Goal: Information Seeking & Learning: Learn about a topic

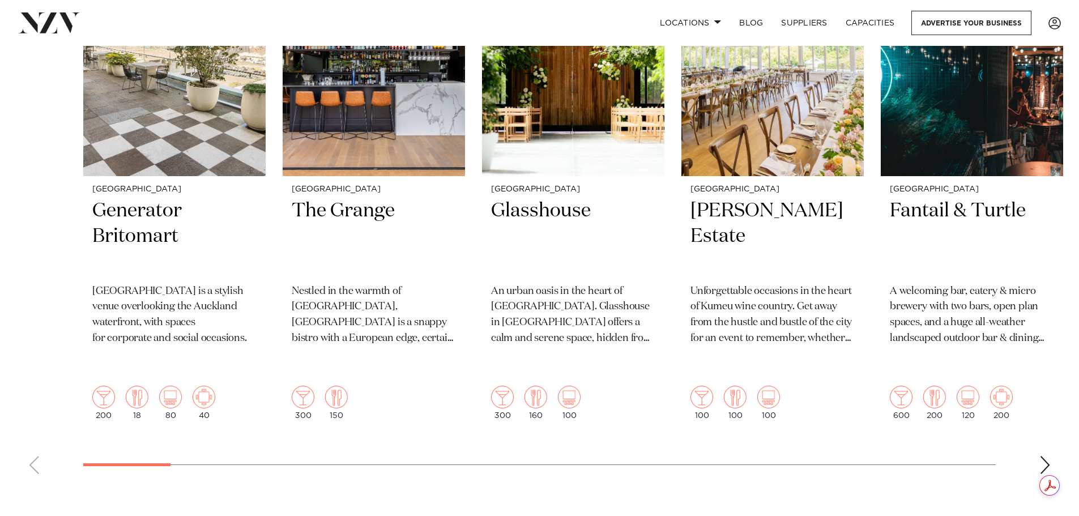
scroll to position [510, 0]
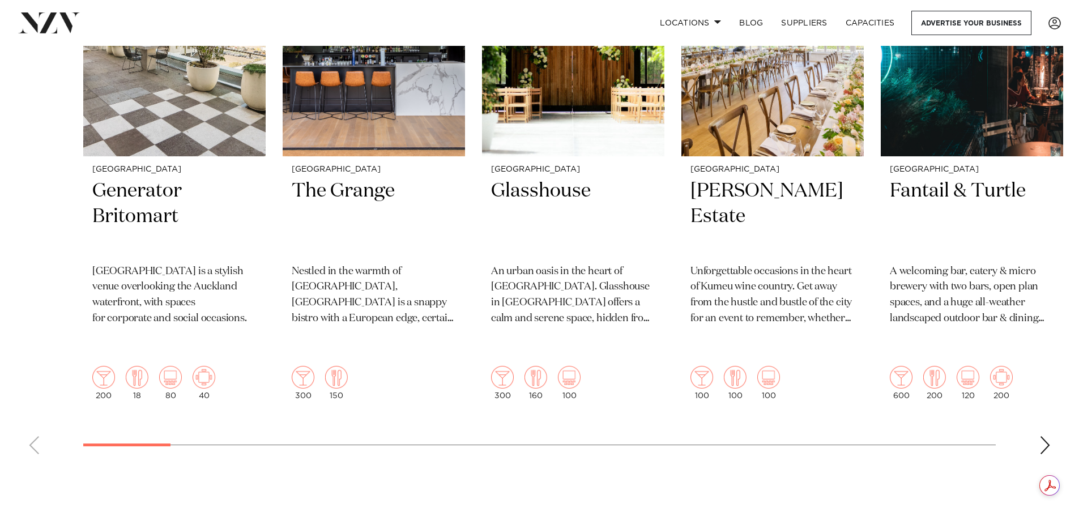
click at [1047, 436] on div "Next slide" at bounding box center [1044, 445] width 11 height 18
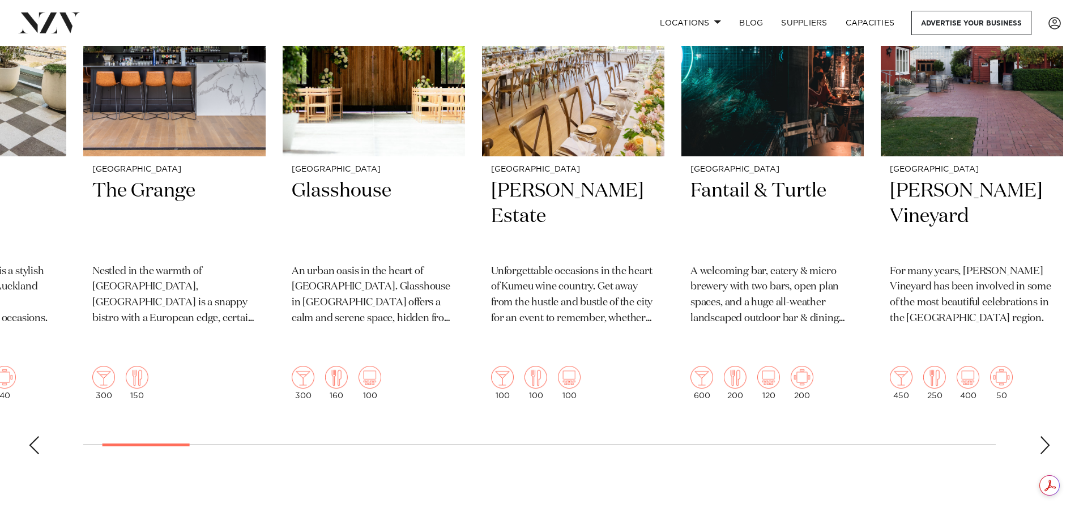
click at [1042, 436] on div "Next slide" at bounding box center [1044, 445] width 11 height 18
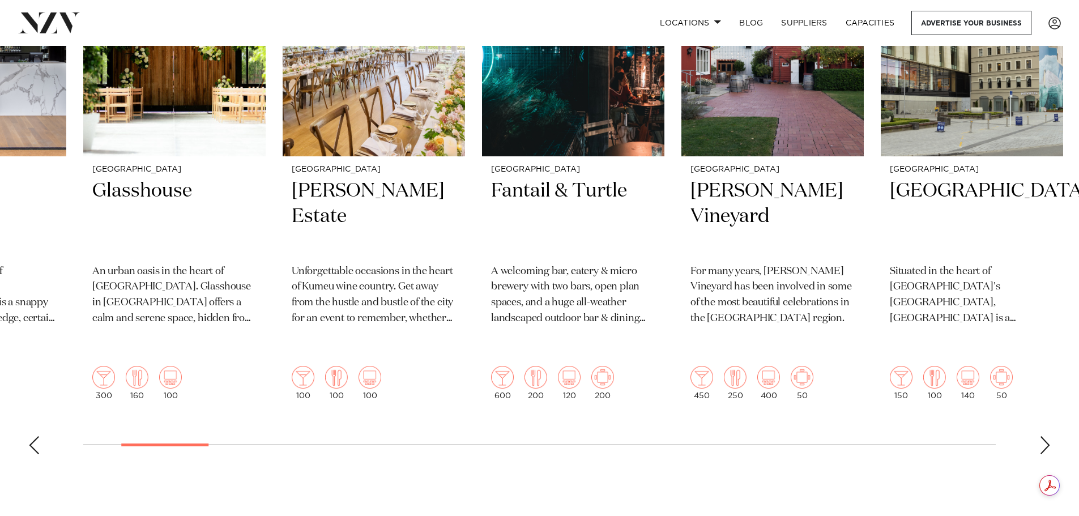
click at [1050, 436] on div "Next slide" at bounding box center [1044, 445] width 11 height 18
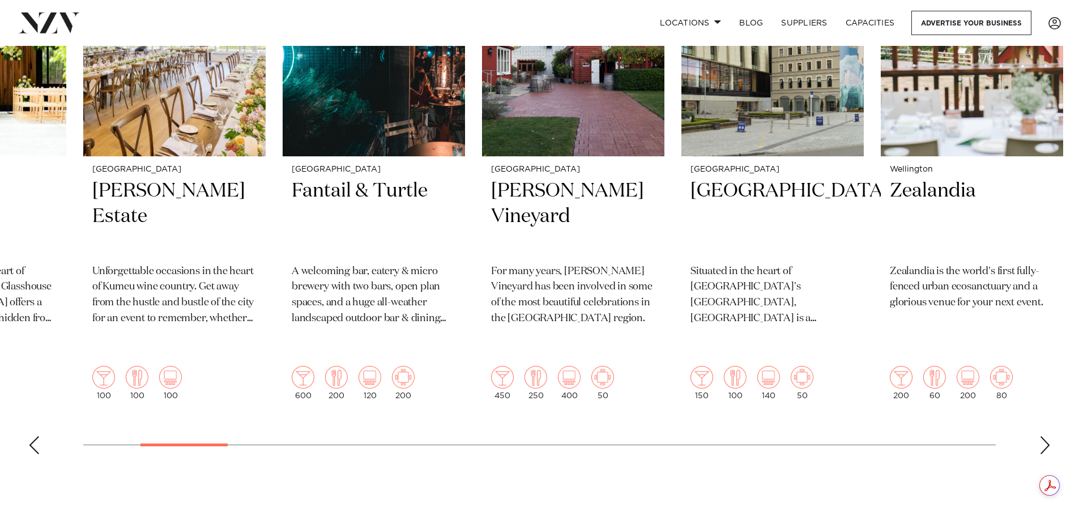
click at [1042, 436] on div "Next slide" at bounding box center [1044, 445] width 11 height 18
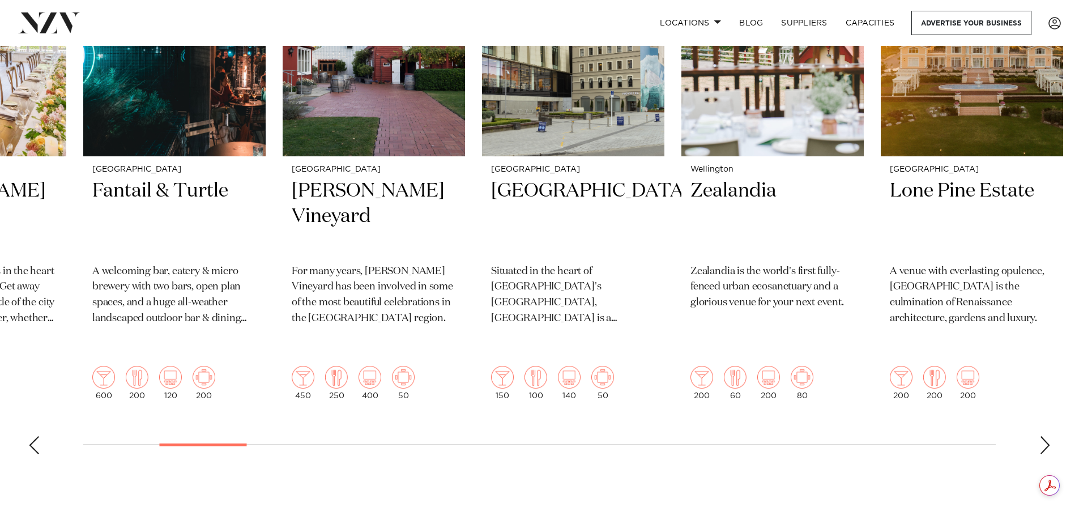
click at [1040, 436] on div "Next slide" at bounding box center [1044, 445] width 11 height 18
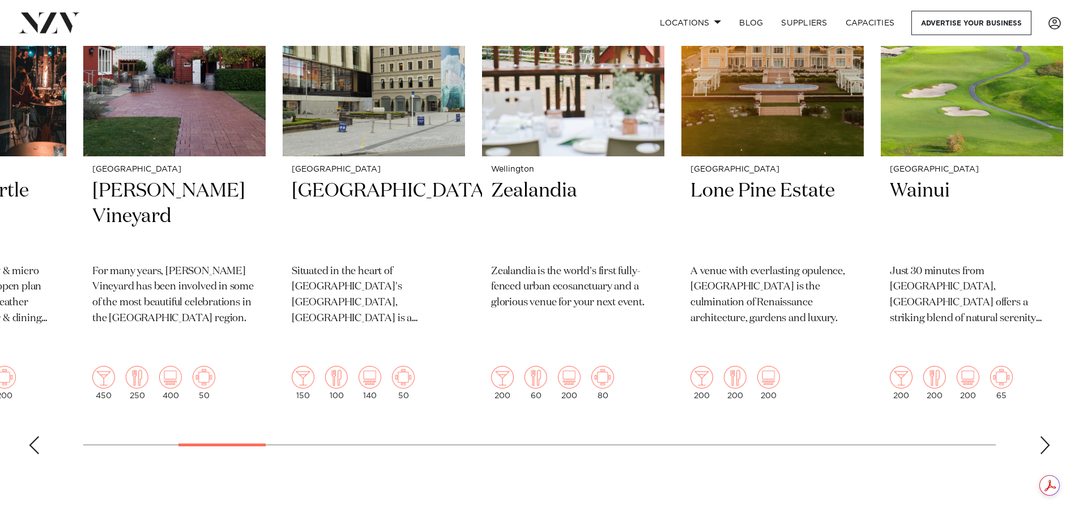
click at [1040, 436] on div "Next slide" at bounding box center [1044, 445] width 11 height 18
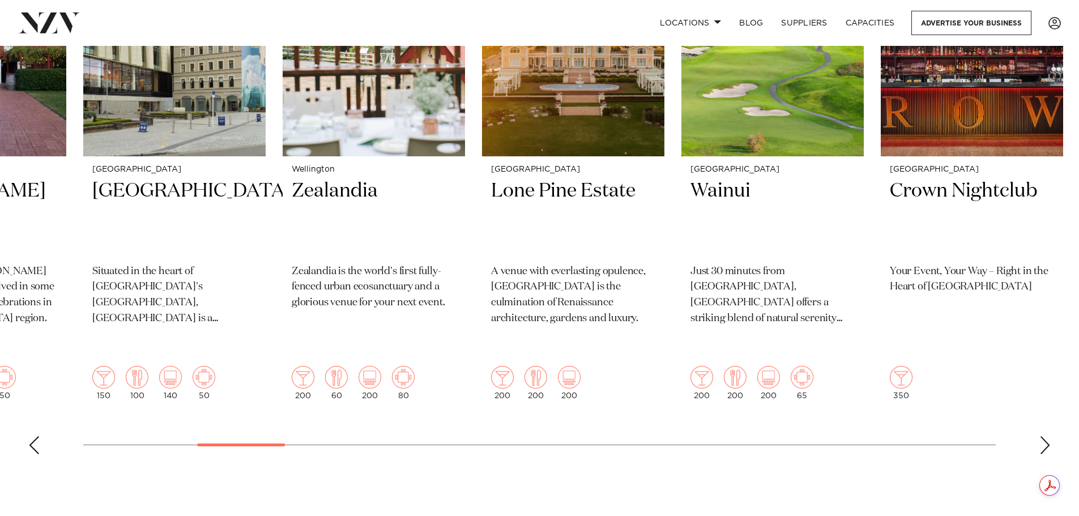
click at [1040, 436] on div "Next slide" at bounding box center [1044, 445] width 11 height 18
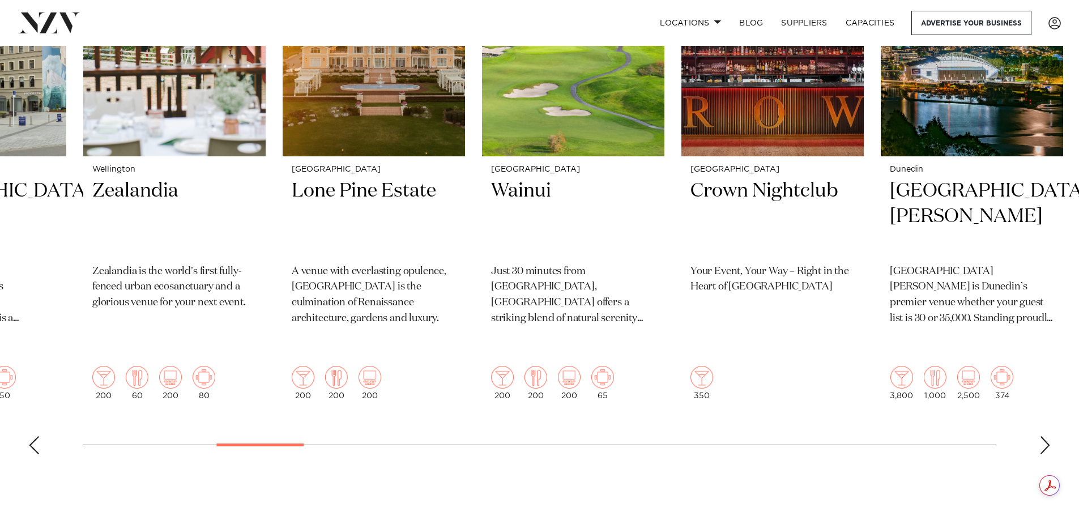
click at [1040, 436] on div "Next slide" at bounding box center [1044, 445] width 11 height 18
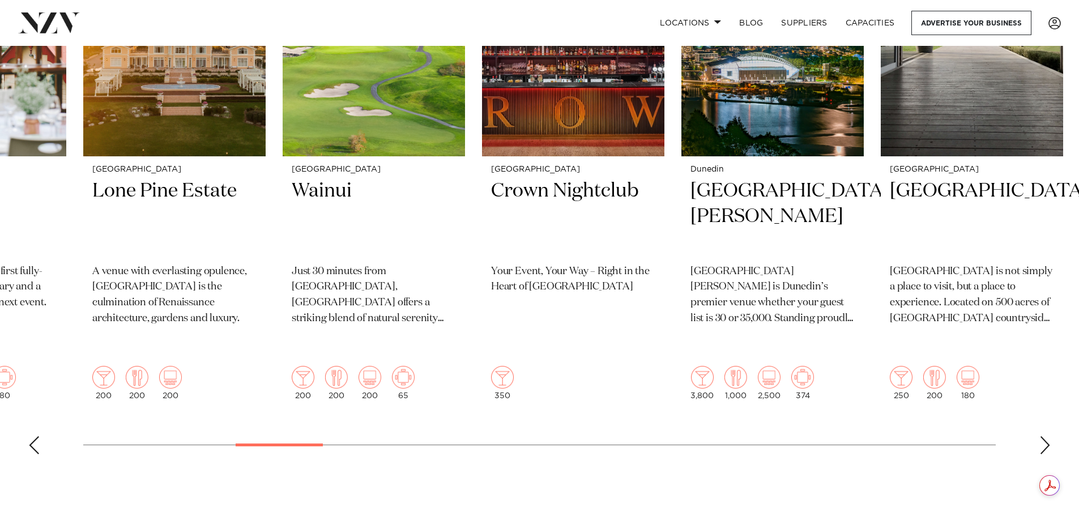
click at [1040, 436] on div "Next slide" at bounding box center [1044, 445] width 11 height 18
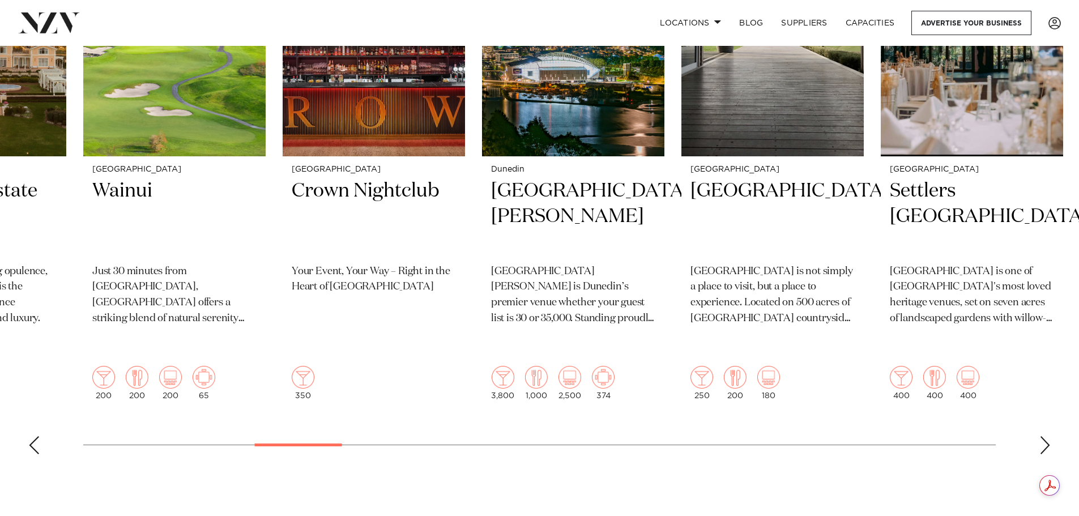
click at [1040, 436] on div "Next slide" at bounding box center [1044, 445] width 11 height 18
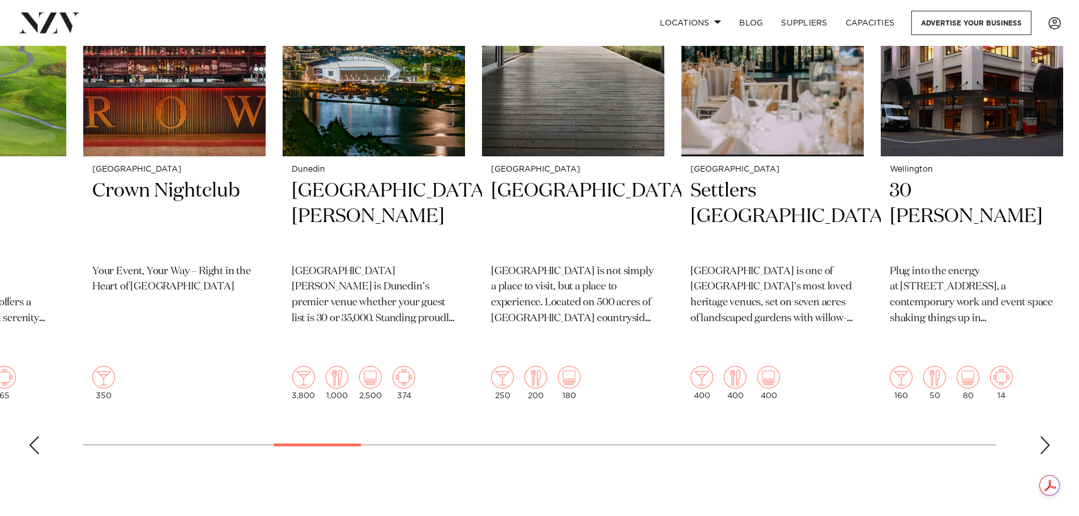
click at [1040, 436] on div "Next slide" at bounding box center [1044, 445] width 11 height 18
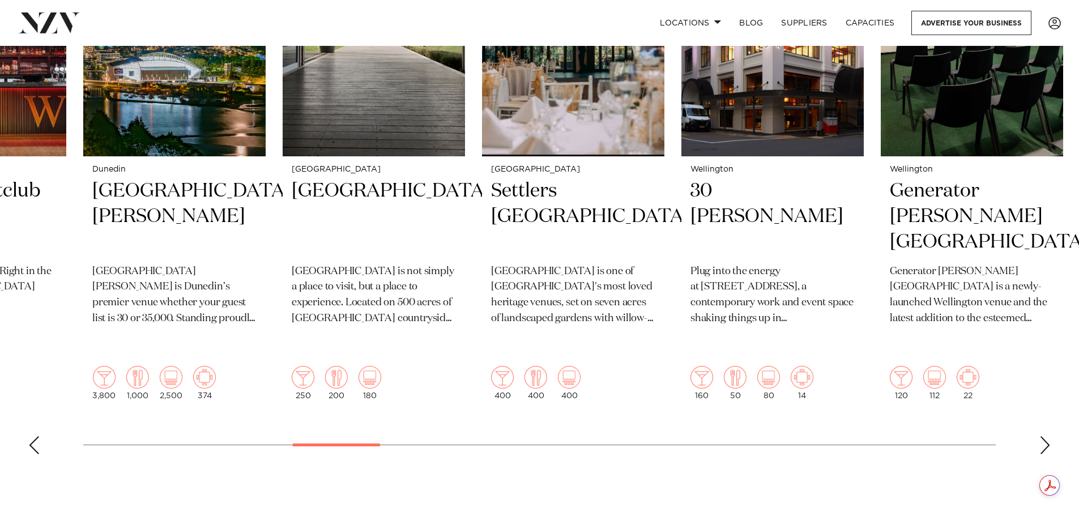
click at [1039, 423] on swiper-container "Auckland Generator Britomart Generator Britomart Place is a stylish venue overl…" at bounding box center [539, 188] width 1079 height 552
click at [1040, 436] on div "Next slide" at bounding box center [1044, 445] width 11 height 18
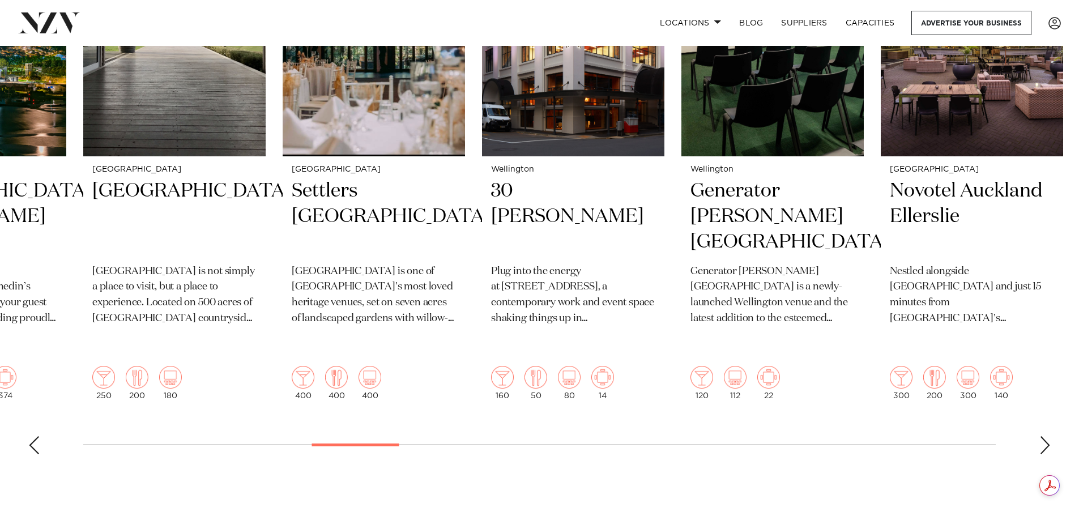
click at [1040, 436] on div "Next slide" at bounding box center [1044, 445] width 11 height 18
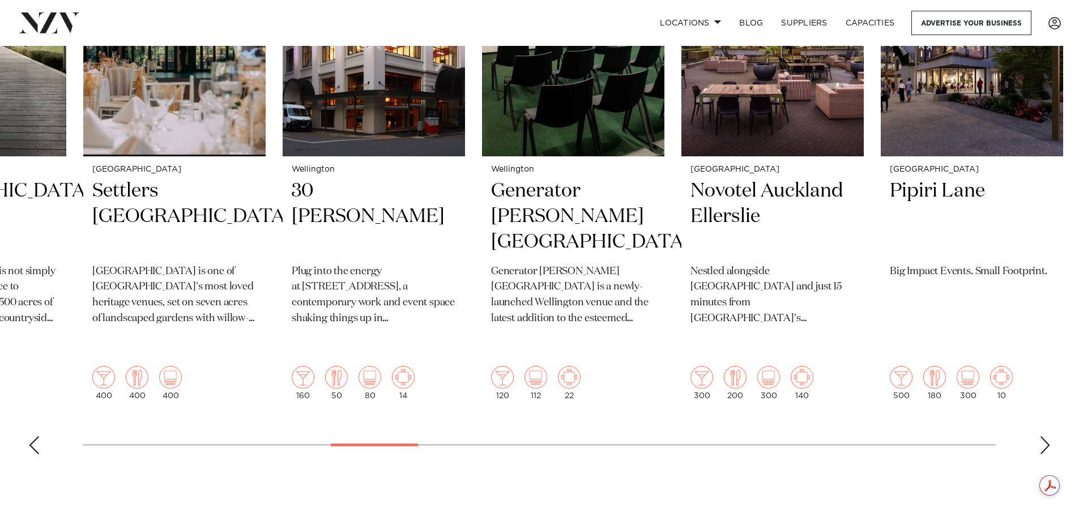
click at [1040, 436] on div "Next slide" at bounding box center [1044, 445] width 11 height 18
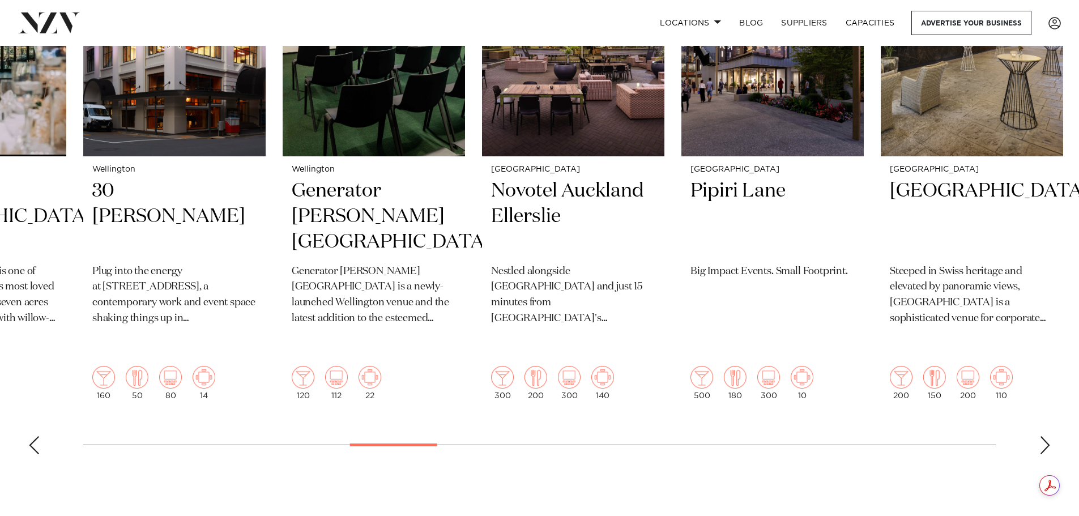
click at [1040, 436] on div "Next slide" at bounding box center [1044, 445] width 11 height 18
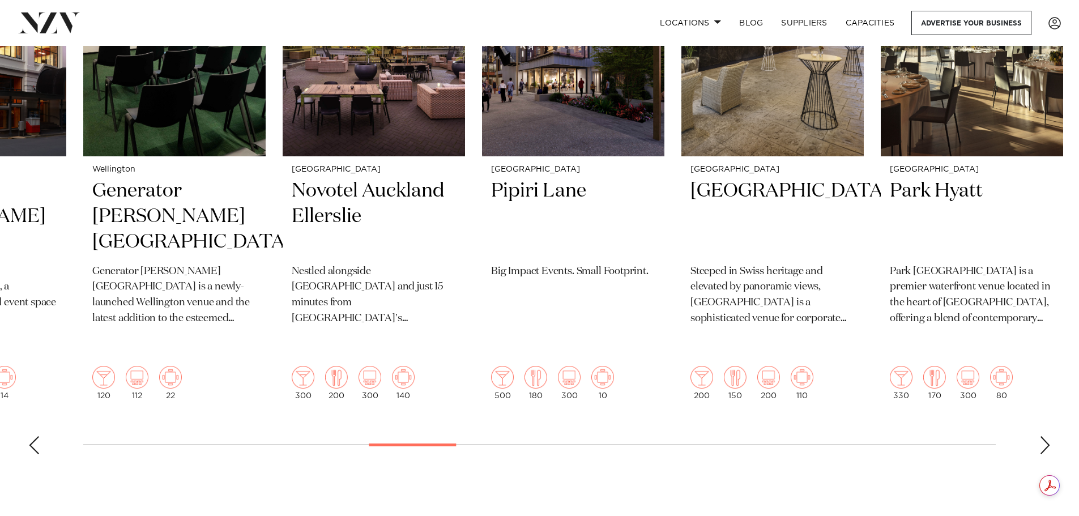
click at [1040, 436] on div "Next slide" at bounding box center [1044, 445] width 11 height 18
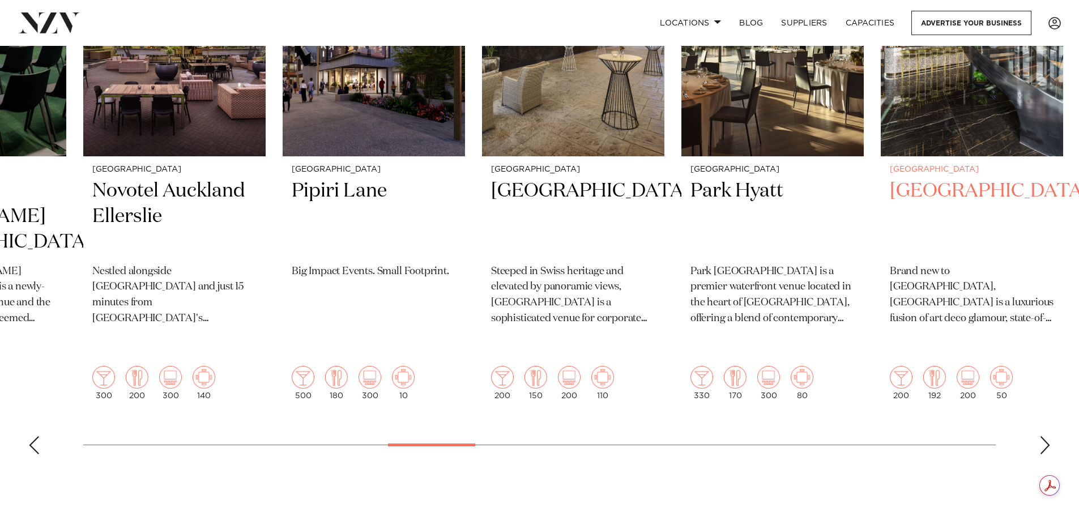
click at [1041, 436] on div "Next slide" at bounding box center [1044, 445] width 11 height 18
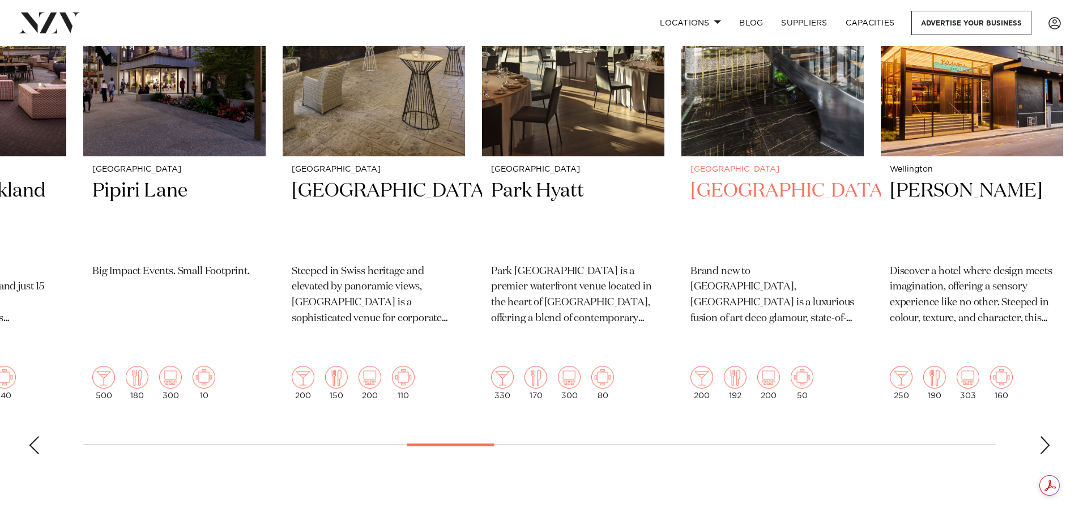
click at [1041, 436] on div "Next slide" at bounding box center [1044, 445] width 11 height 18
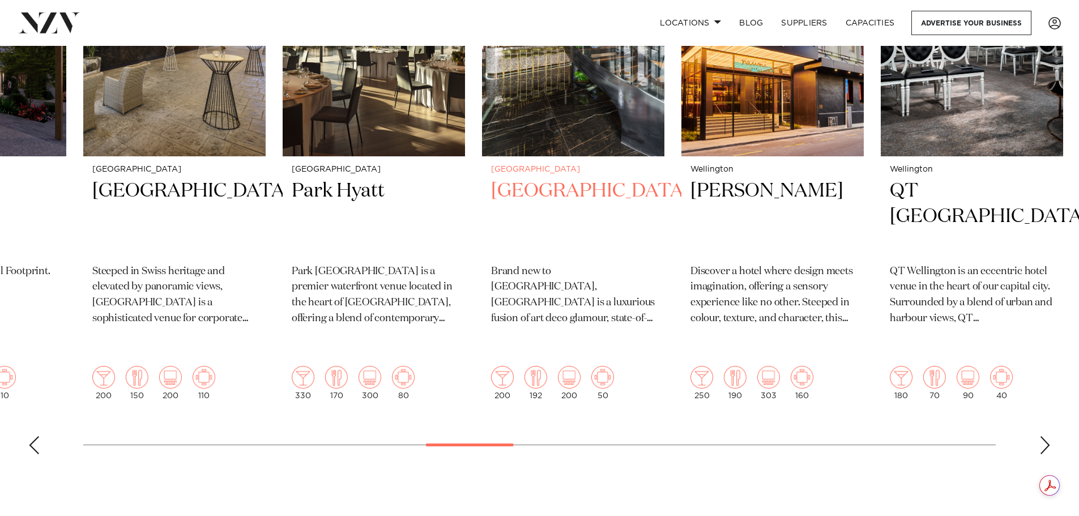
click at [1041, 436] on div "Next slide" at bounding box center [1044, 445] width 11 height 18
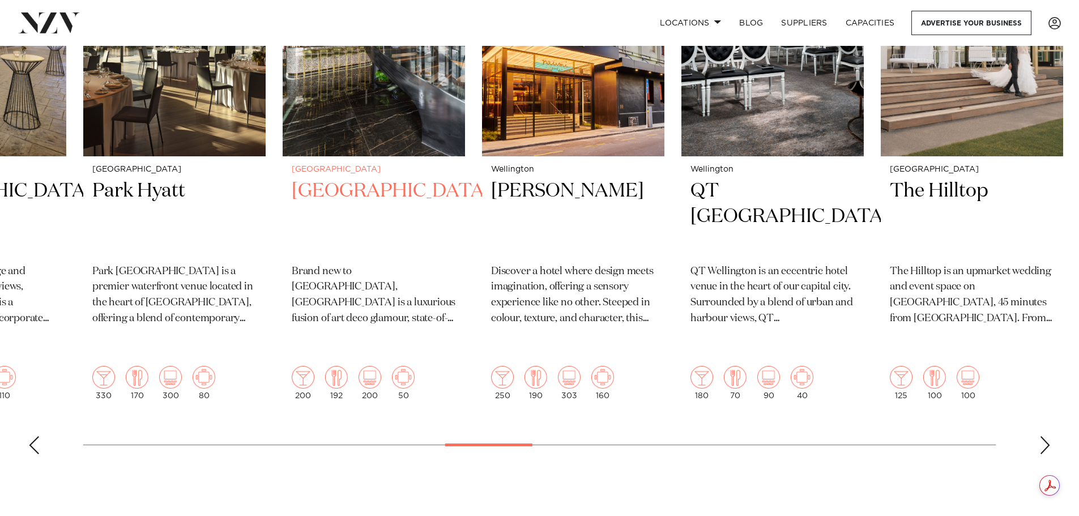
click at [1041, 436] on div "Next slide" at bounding box center [1044, 445] width 11 height 18
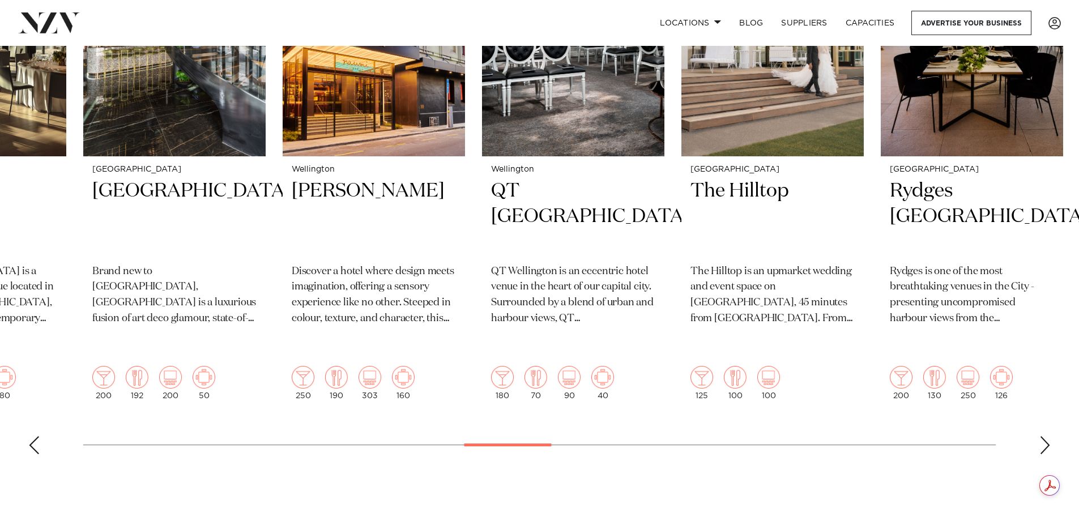
click at [1042, 436] on div "Next slide" at bounding box center [1044, 445] width 11 height 18
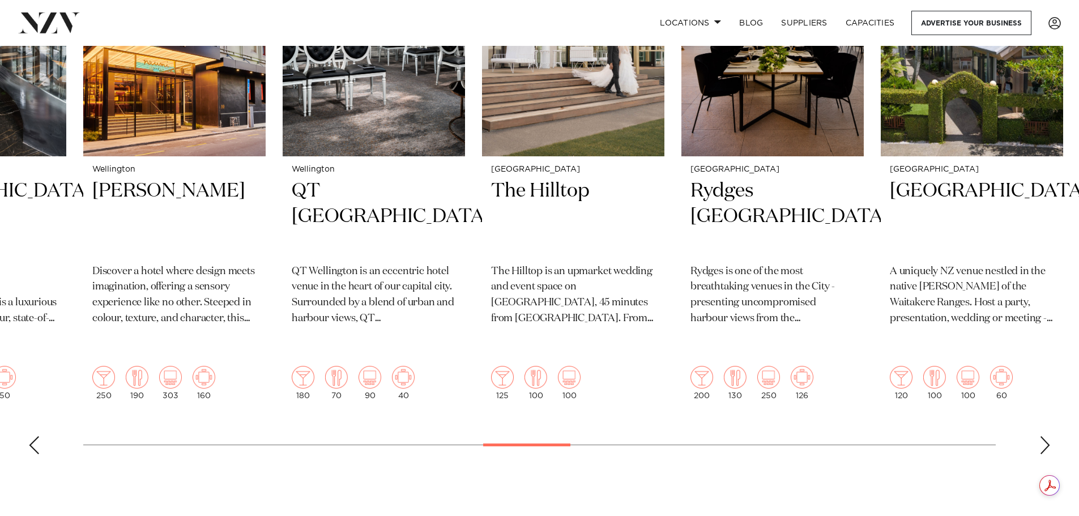
click at [1042, 436] on div "Next slide" at bounding box center [1044, 445] width 11 height 18
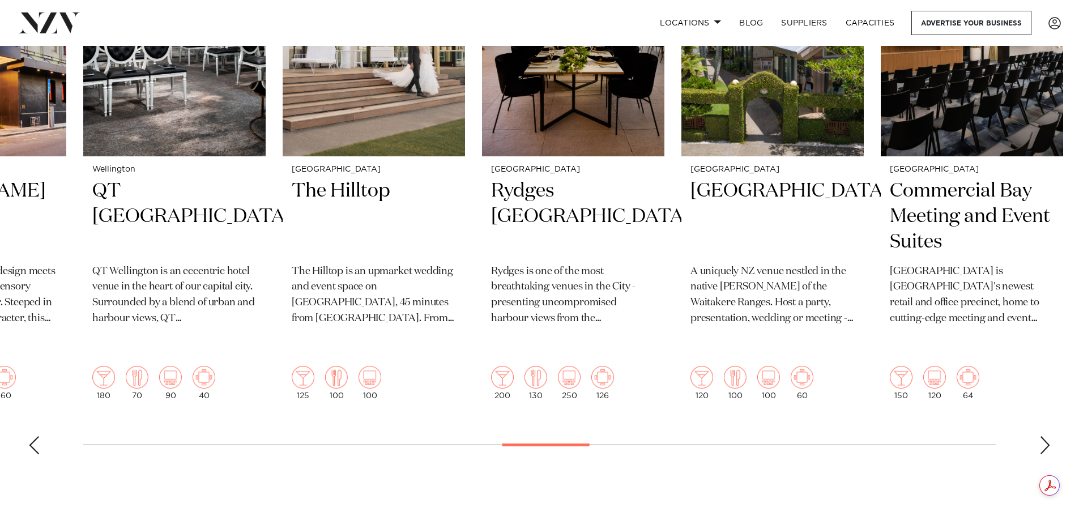
click at [1042, 436] on div "Next slide" at bounding box center [1044, 445] width 11 height 18
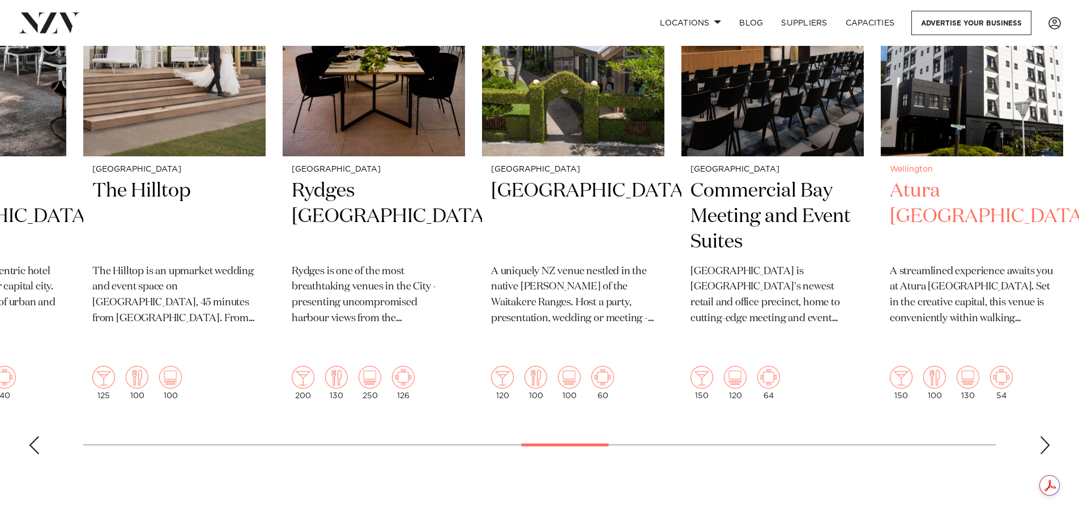
click at [1042, 436] on div "Next slide" at bounding box center [1044, 445] width 11 height 18
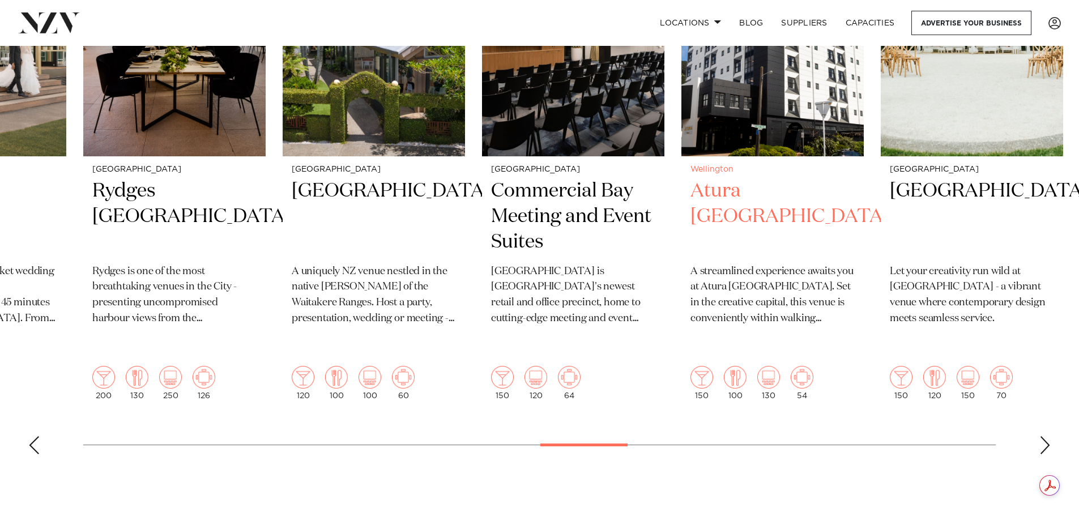
click at [1042, 436] on div "Next slide" at bounding box center [1044, 445] width 11 height 18
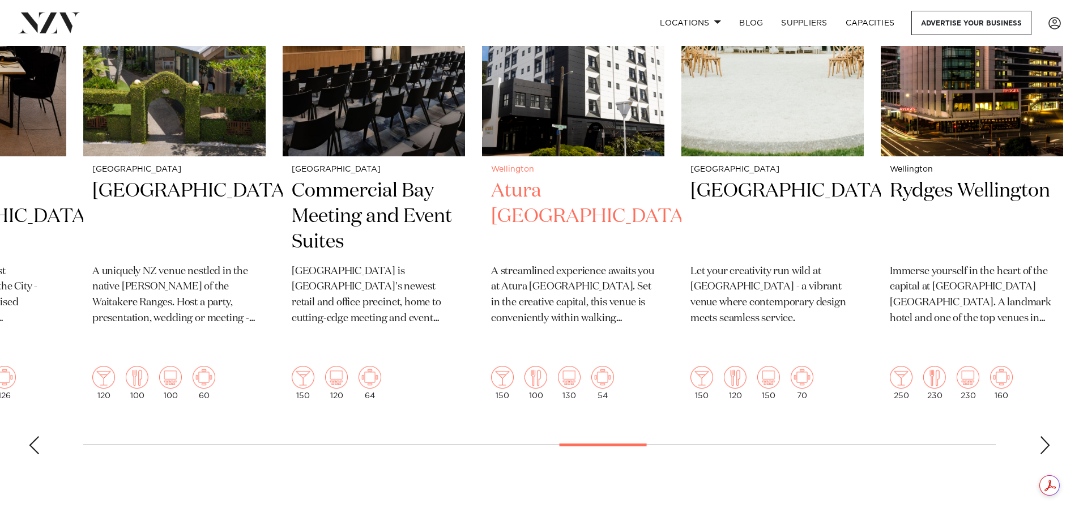
click at [1042, 436] on div "Next slide" at bounding box center [1044, 445] width 11 height 18
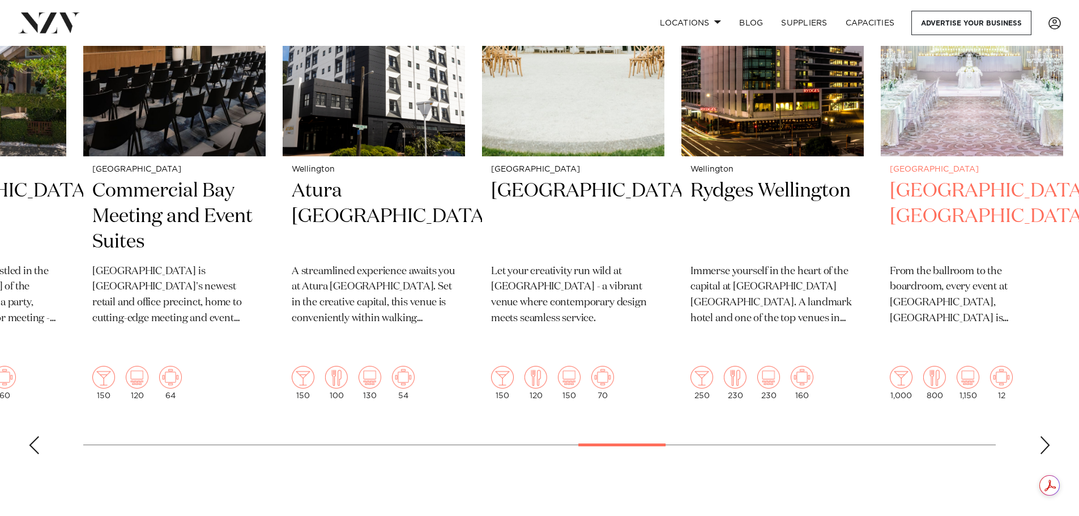
click at [1043, 436] on div "Next slide" at bounding box center [1044, 445] width 11 height 18
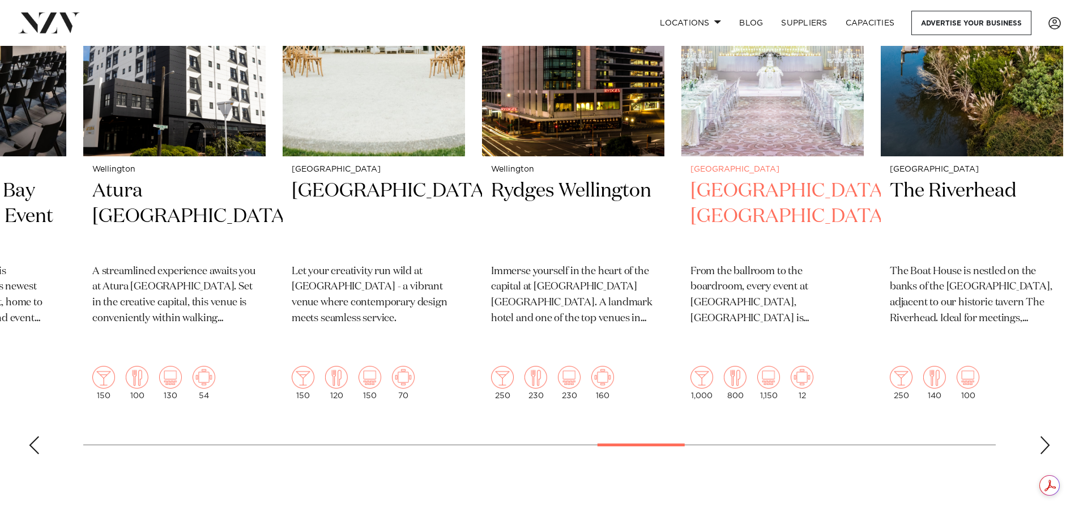
click at [1043, 436] on div "Next slide" at bounding box center [1044, 445] width 11 height 18
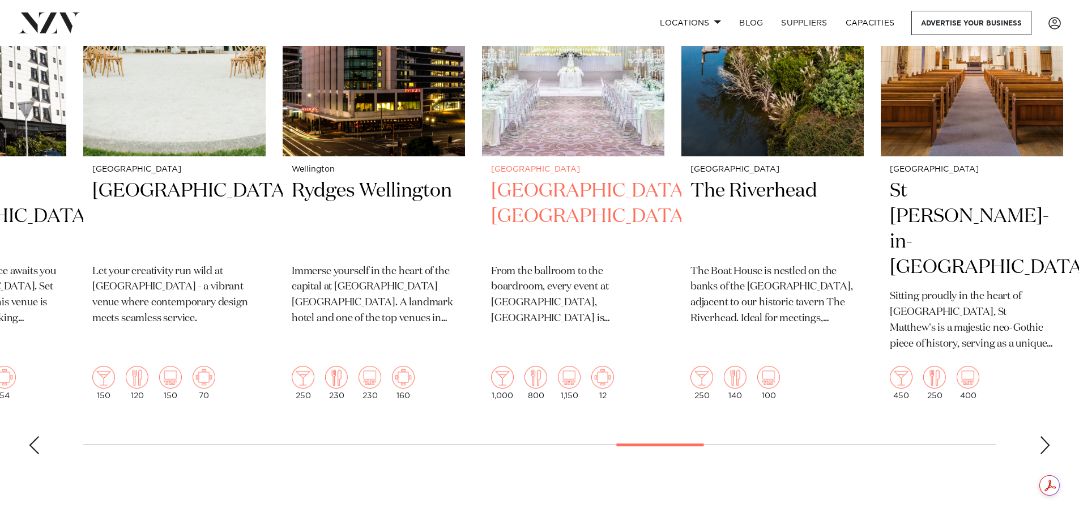
click at [1043, 436] on div "Next slide" at bounding box center [1044, 445] width 11 height 18
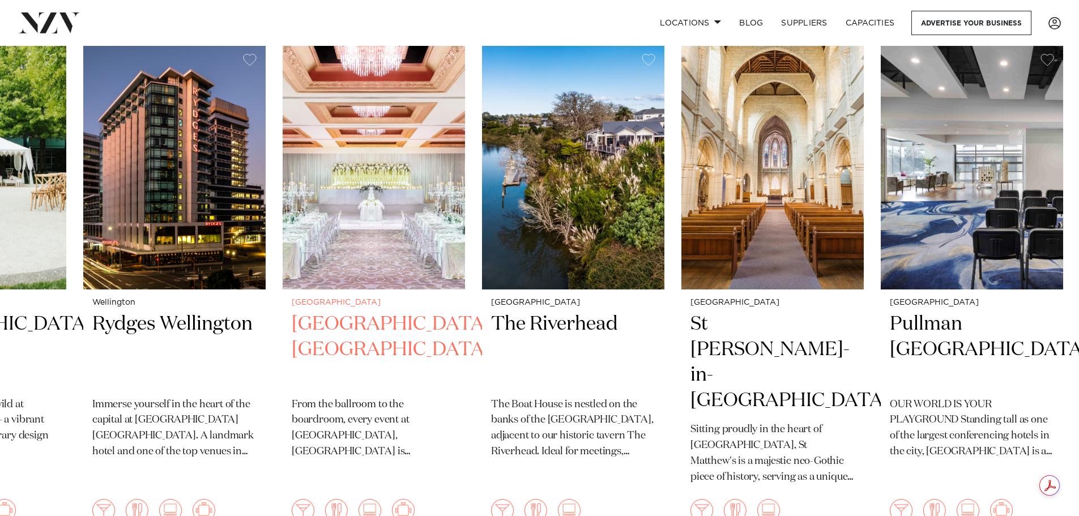
scroll to position [397, 0]
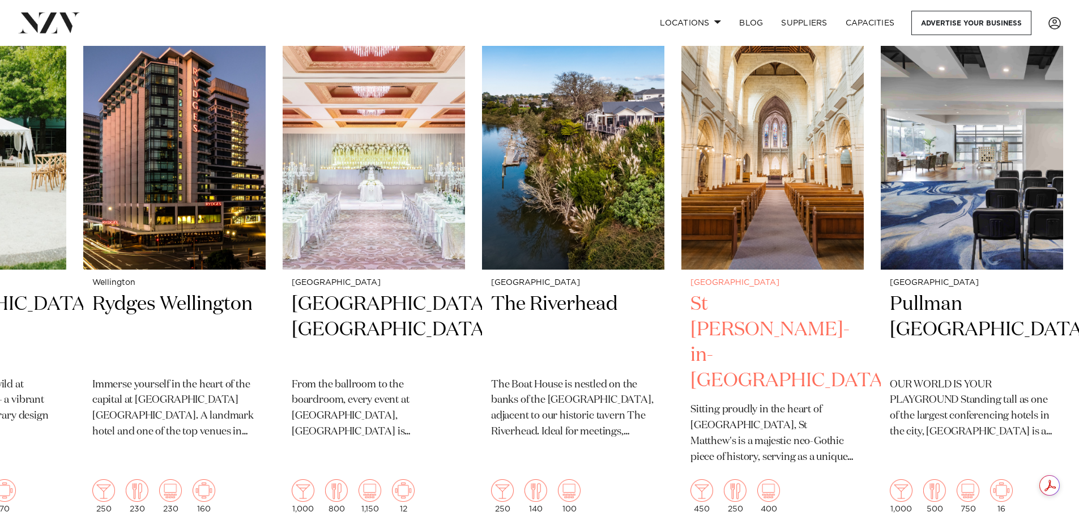
click at [713, 300] on h2 "St Matthew-in-the-City" at bounding box center [773, 343] width 164 height 102
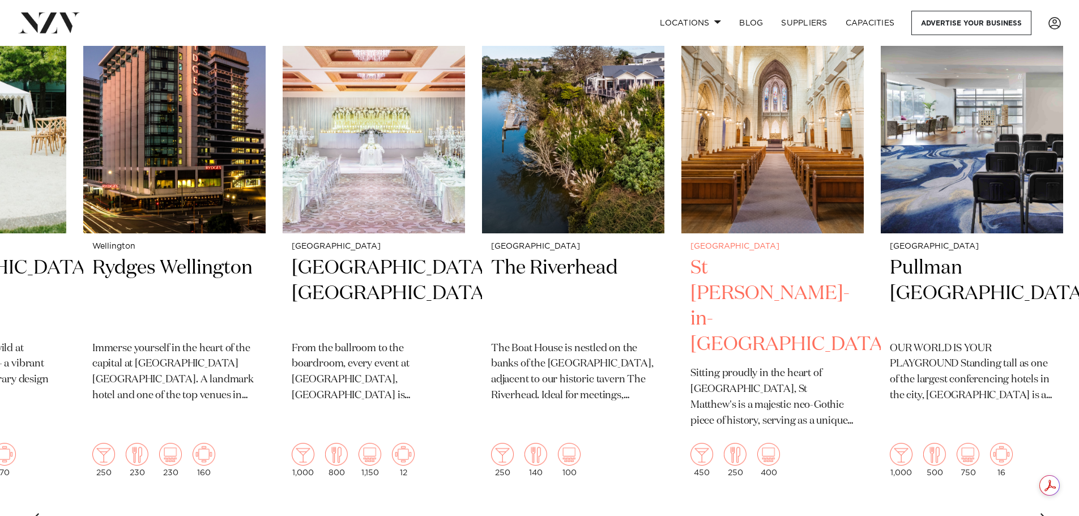
scroll to position [453, 0]
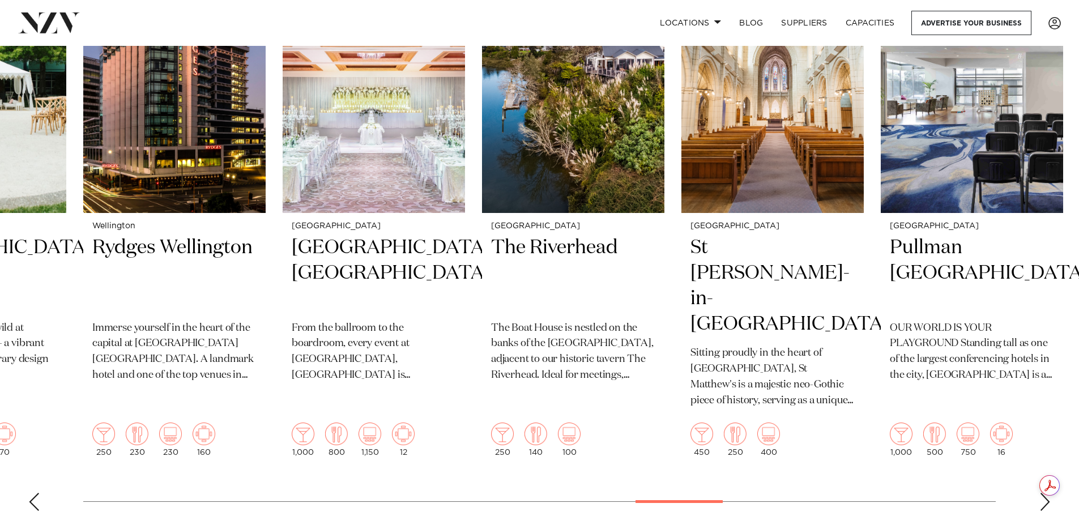
click at [1042, 493] on div "Next slide" at bounding box center [1044, 502] width 11 height 18
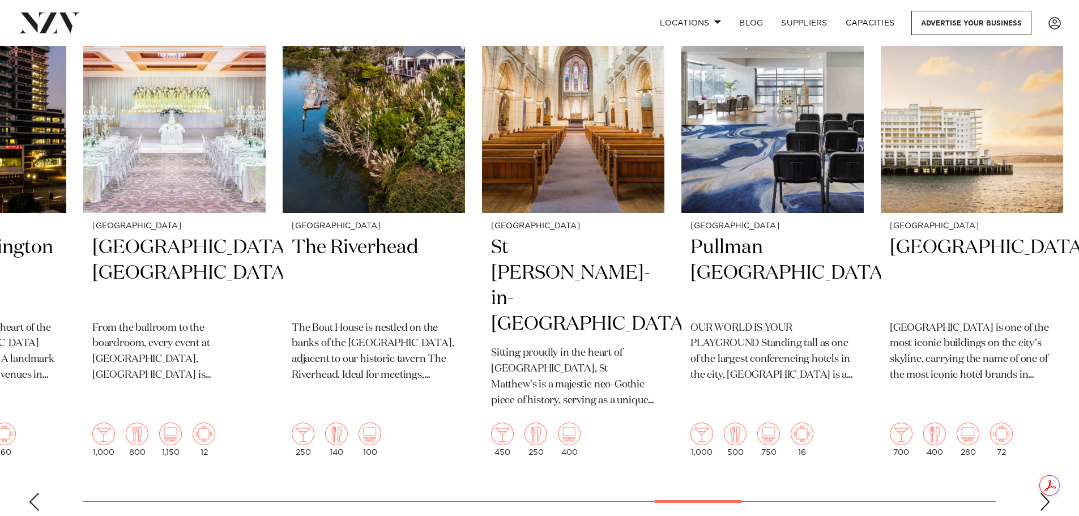
click at [1042, 493] on div "Next slide" at bounding box center [1044, 502] width 11 height 18
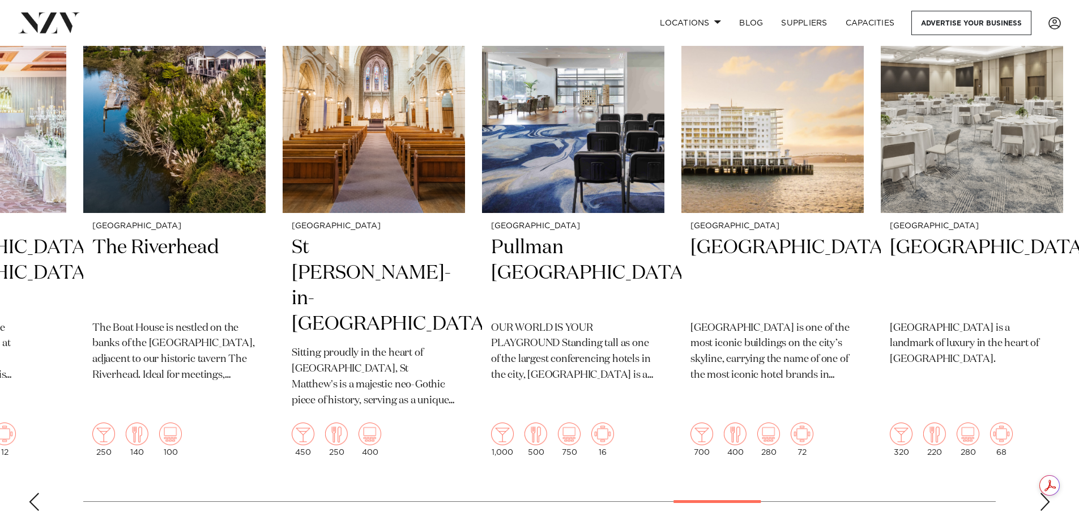
click at [1042, 493] on div "Next slide" at bounding box center [1044, 502] width 11 height 18
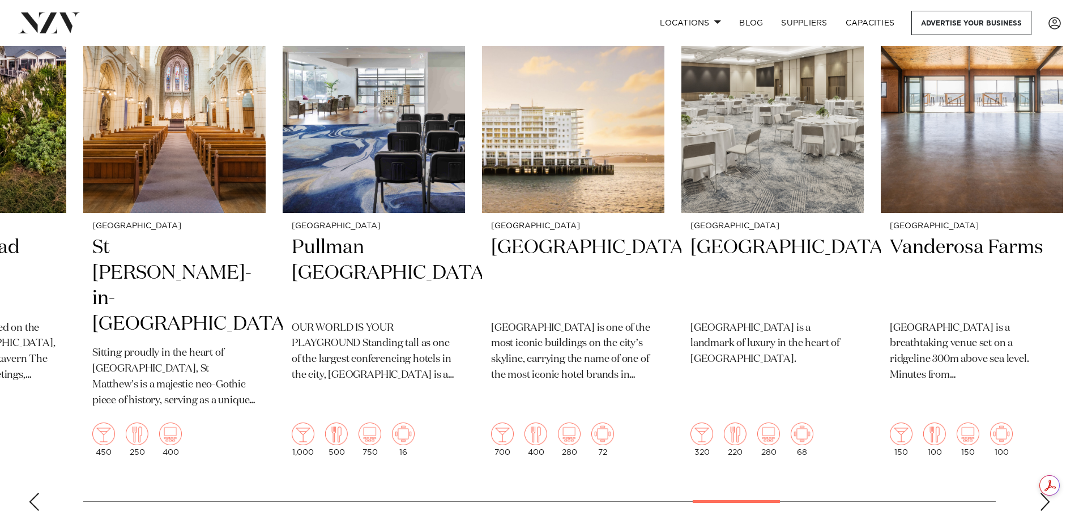
click at [1042, 493] on div "Next slide" at bounding box center [1044, 502] width 11 height 18
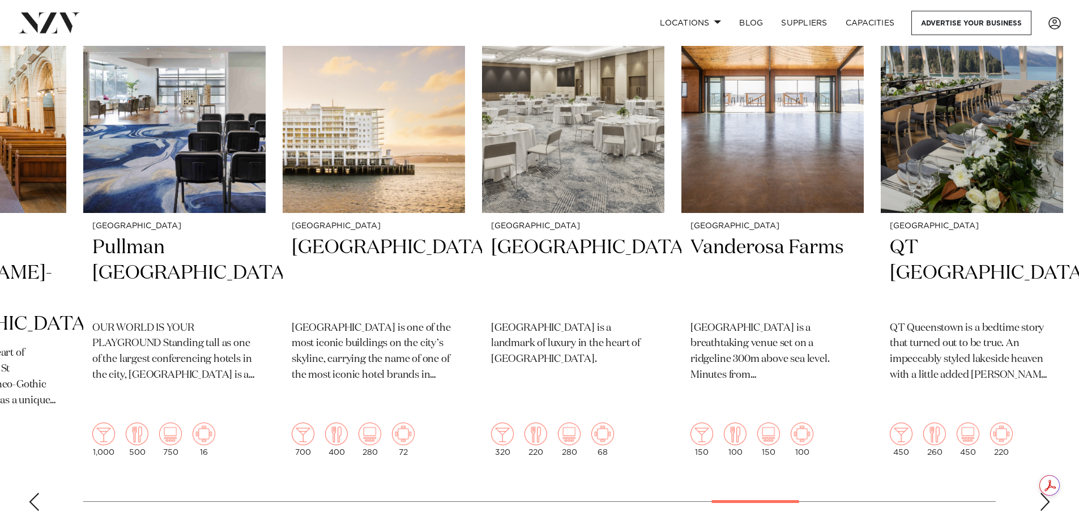
click at [1042, 493] on div "Next slide" at bounding box center [1044, 502] width 11 height 18
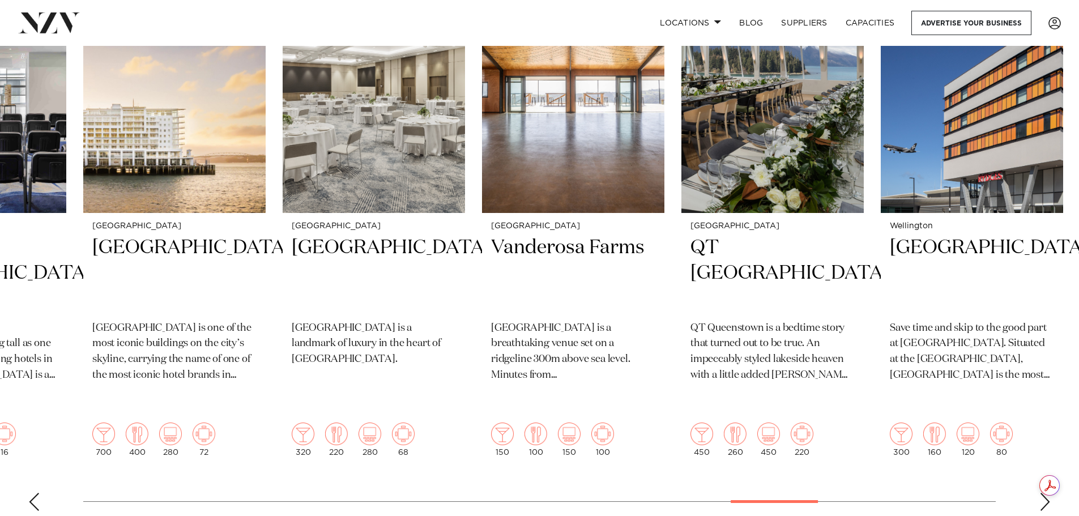
click at [1042, 493] on div "Next slide" at bounding box center [1044, 502] width 11 height 18
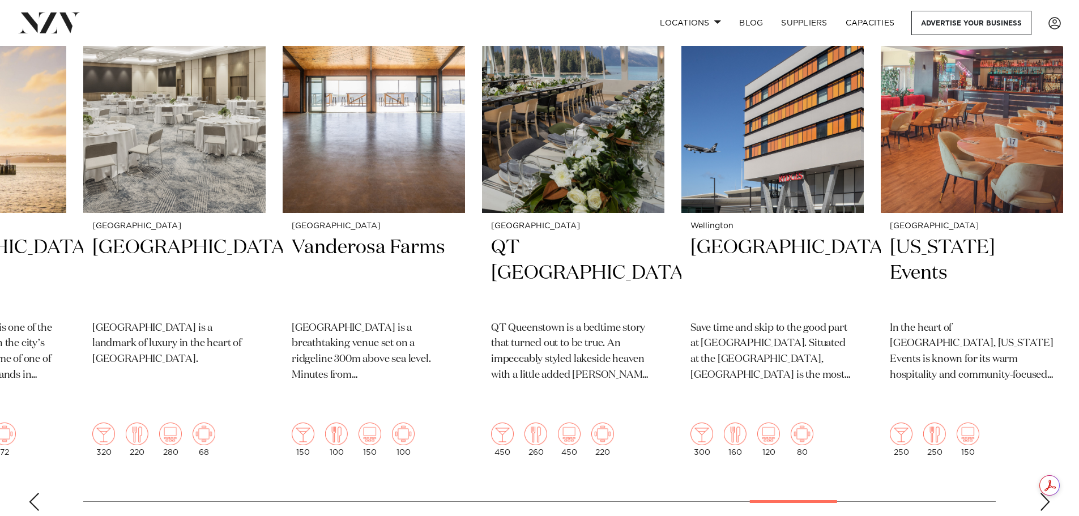
click at [1042, 493] on div "Next slide" at bounding box center [1044, 502] width 11 height 18
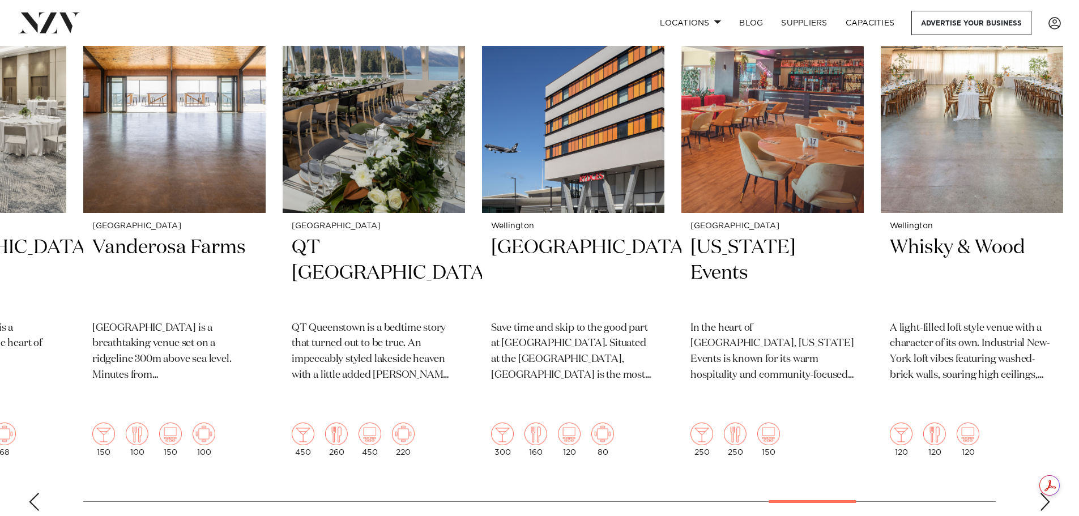
click at [1042, 493] on div "Next slide" at bounding box center [1044, 502] width 11 height 18
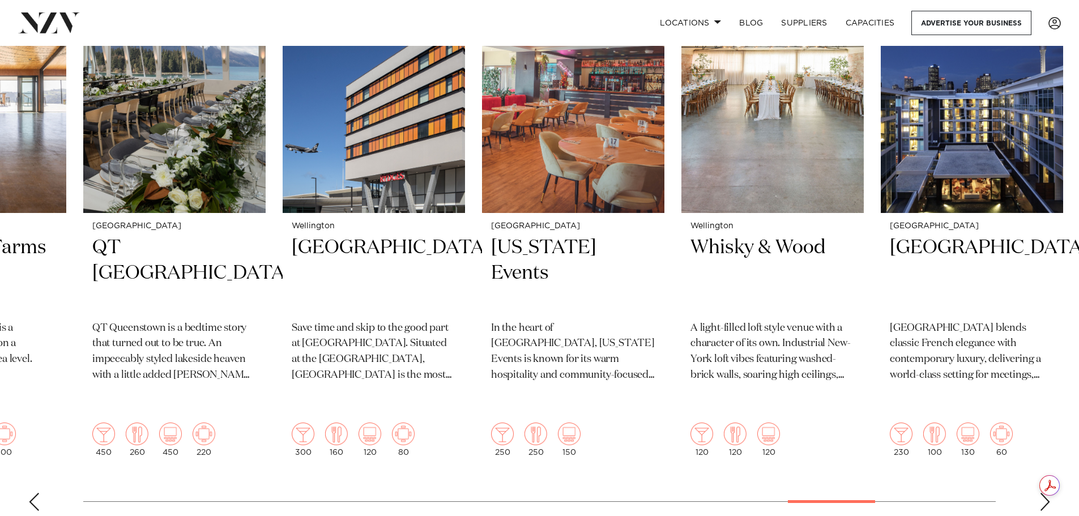
click at [1042, 493] on div "Next slide" at bounding box center [1044, 502] width 11 height 18
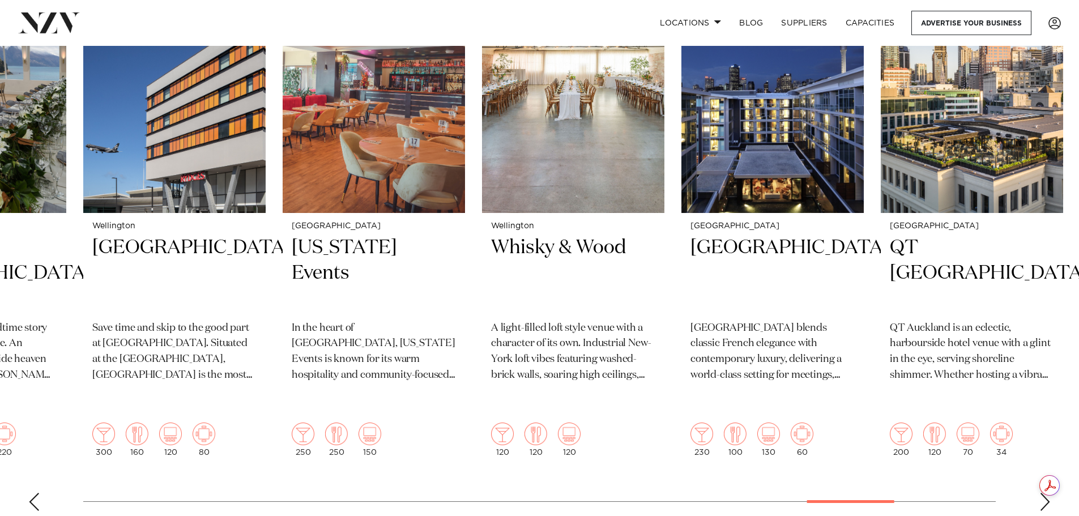
click at [1040, 466] on swiper-container "Auckland Generator Britomart Generator Britomart Place is a stylish venue overl…" at bounding box center [539, 244] width 1079 height 552
click at [1039, 493] on div "Next slide" at bounding box center [1044, 502] width 11 height 18
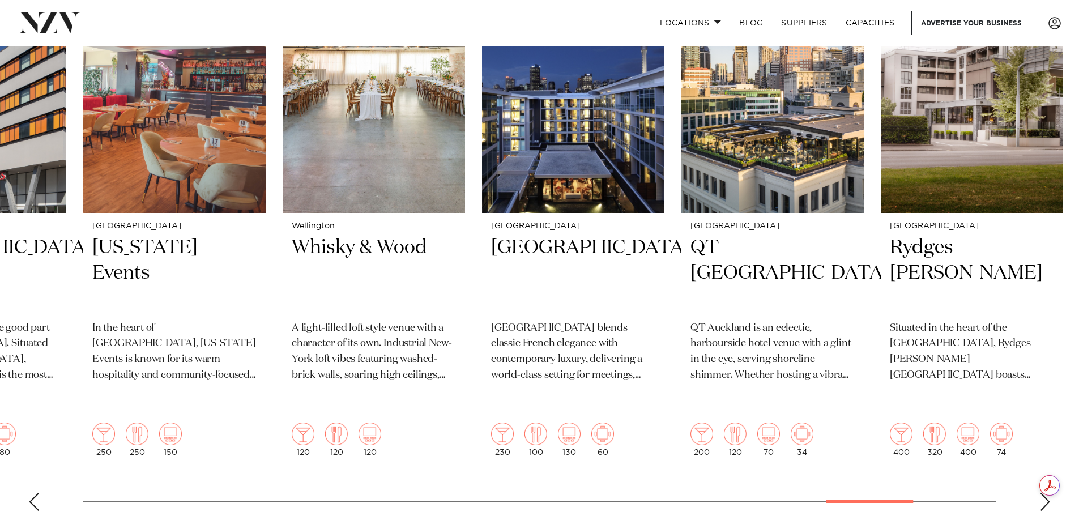
click at [1039, 493] on div "Next slide" at bounding box center [1044, 502] width 11 height 18
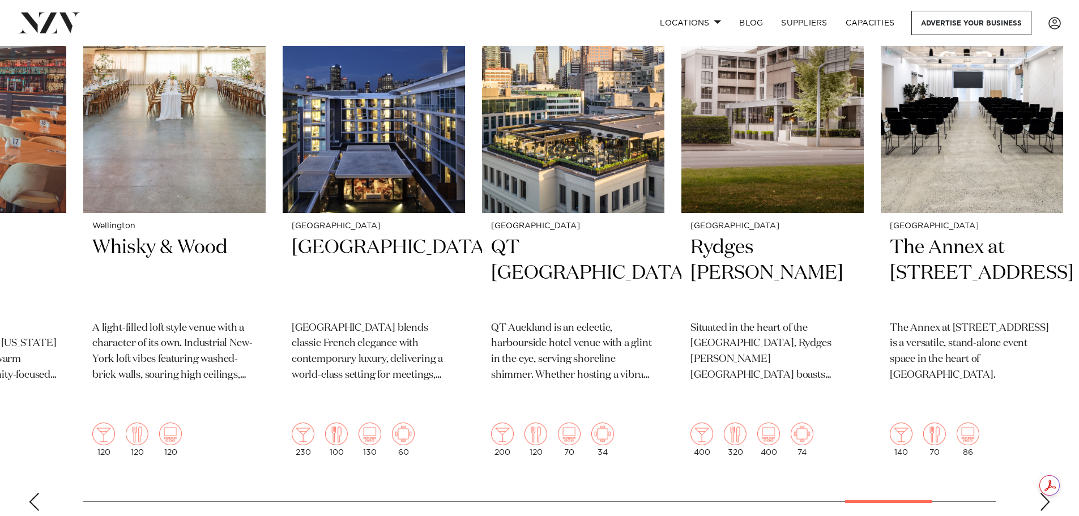
click at [1039, 493] on div "Next slide" at bounding box center [1044, 502] width 11 height 18
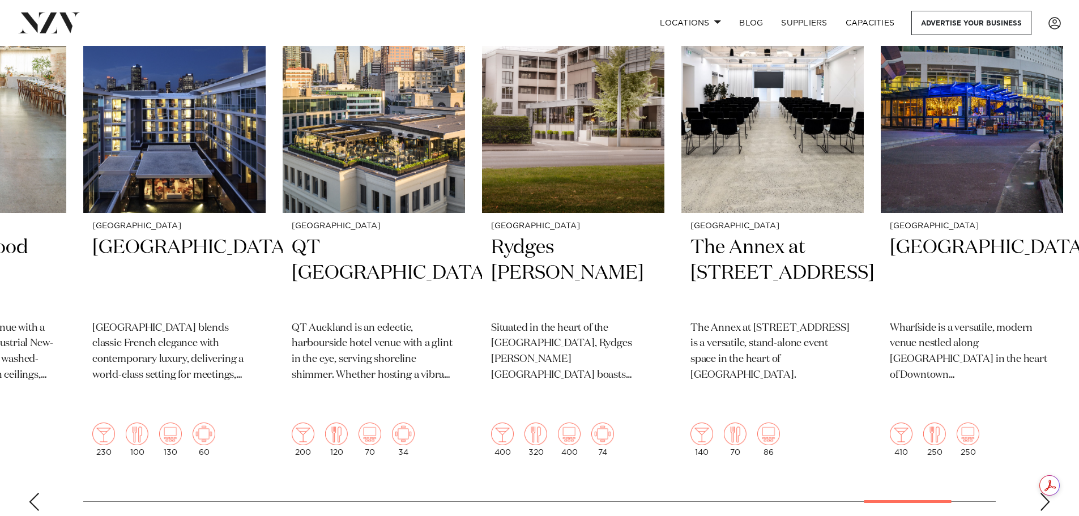
click at [1039, 493] on div "Next slide" at bounding box center [1044, 502] width 11 height 18
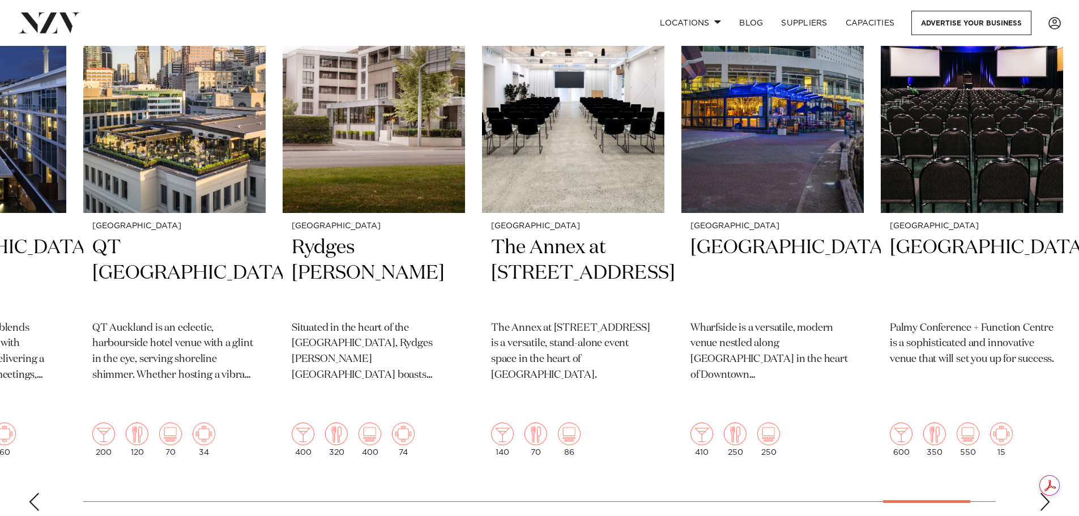
click at [1039, 493] on div "Next slide" at bounding box center [1044, 502] width 11 height 18
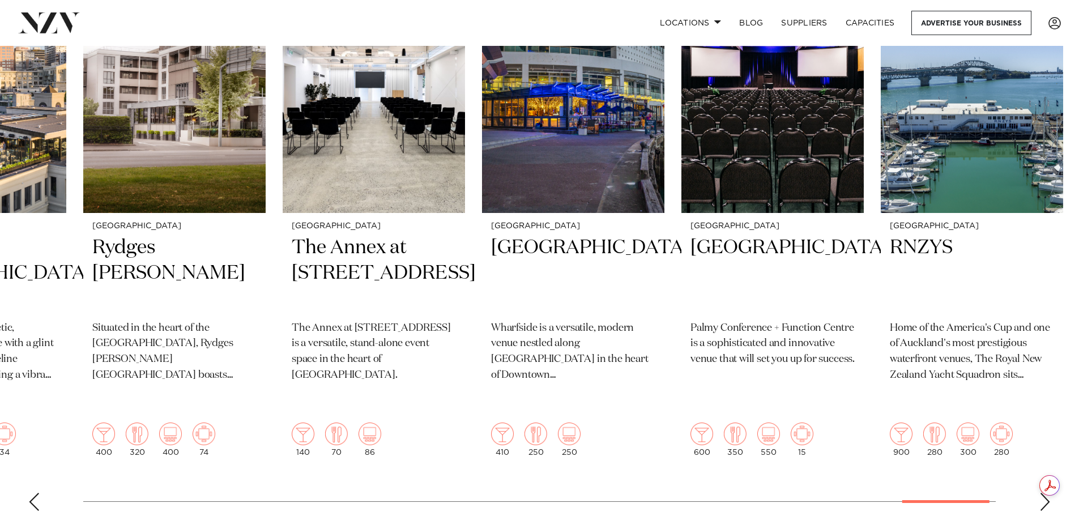
click at [1039, 493] on div "Next slide" at bounding box center [1044, 502] width 11 height 18
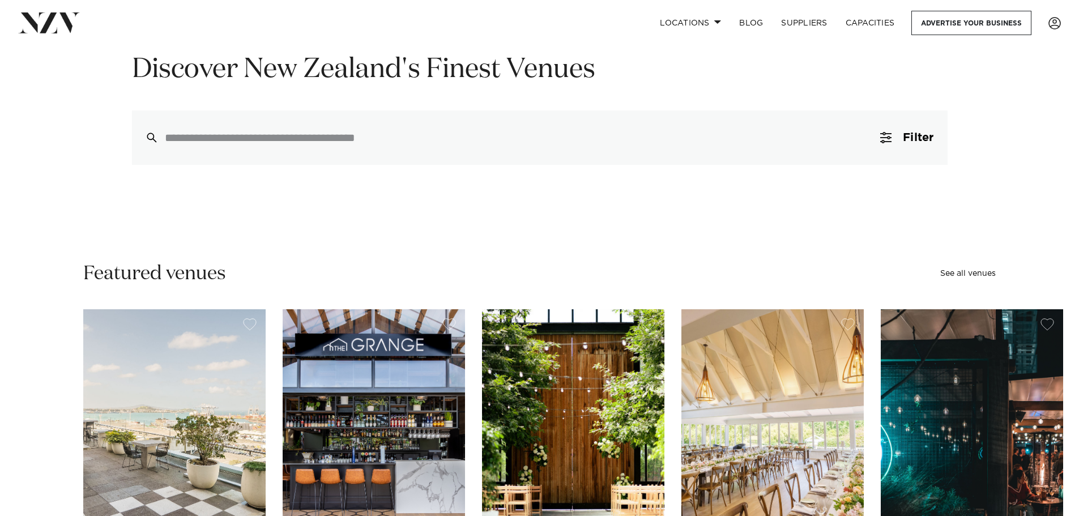
scroll to position [0, 0]
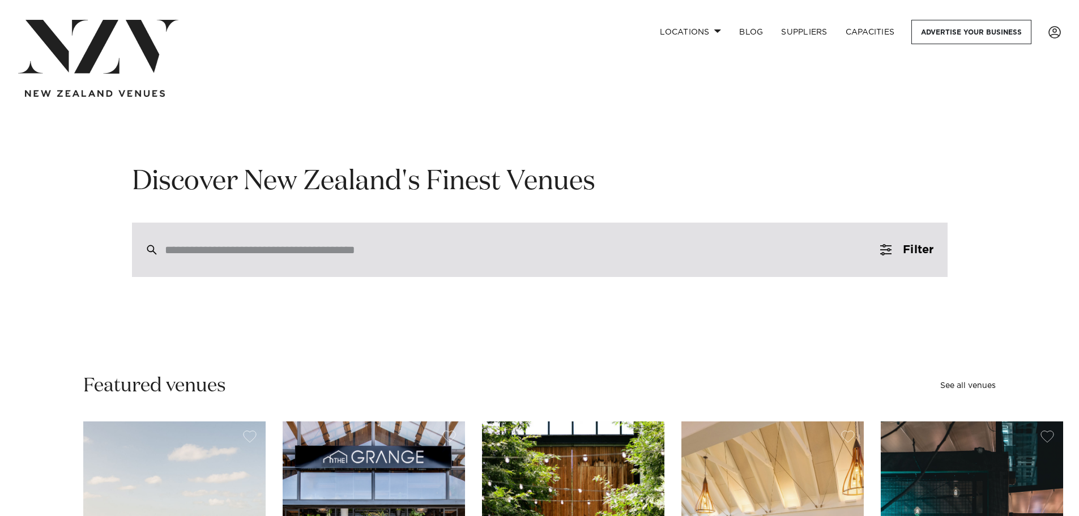
click at [369, 254] on input "search" at bounding box center [516, 250] width 702 height 12
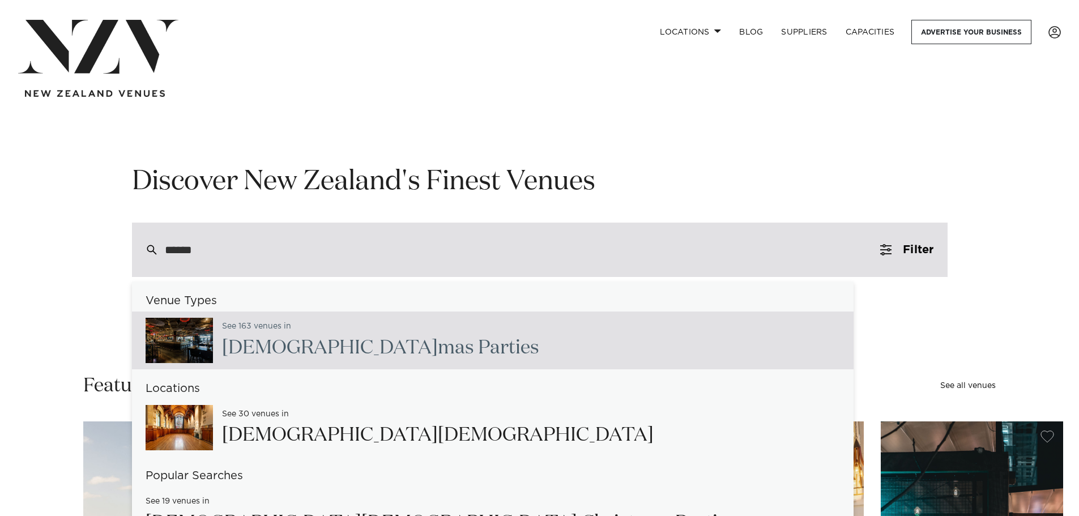
type input "*******"
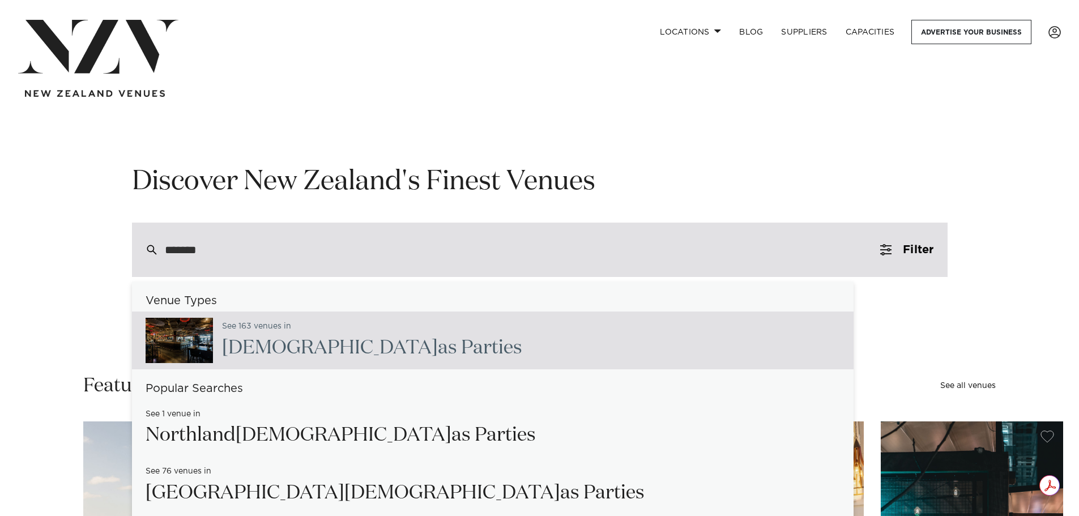
click at [333, 347] on h2 "Christm as Parties" at bounding box center [372, 347] width 300 height 25
type input "**********"
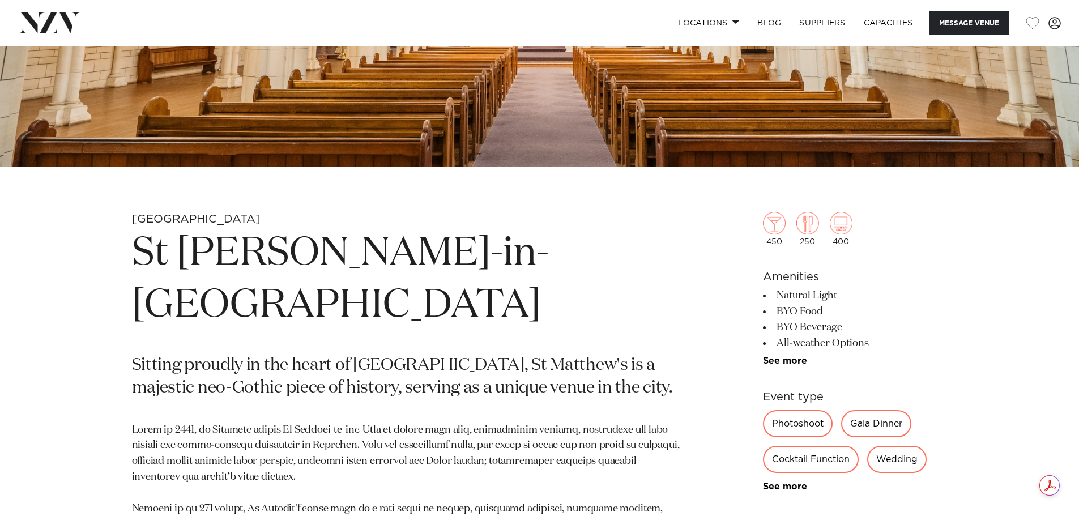
scroll to position [397, 0]
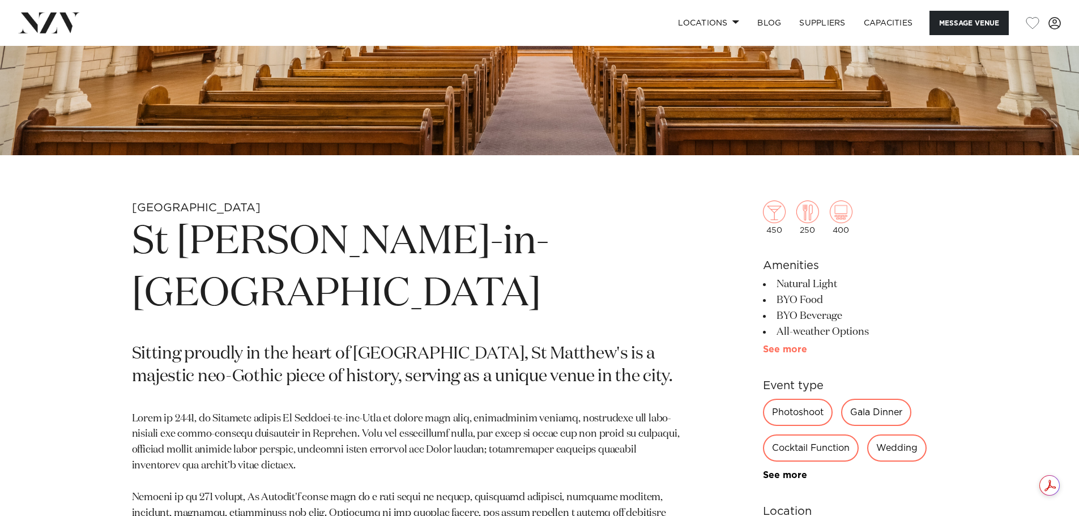
click at [777, 347] on link "See more" at bounding box center [807, 349] width 88 height 9
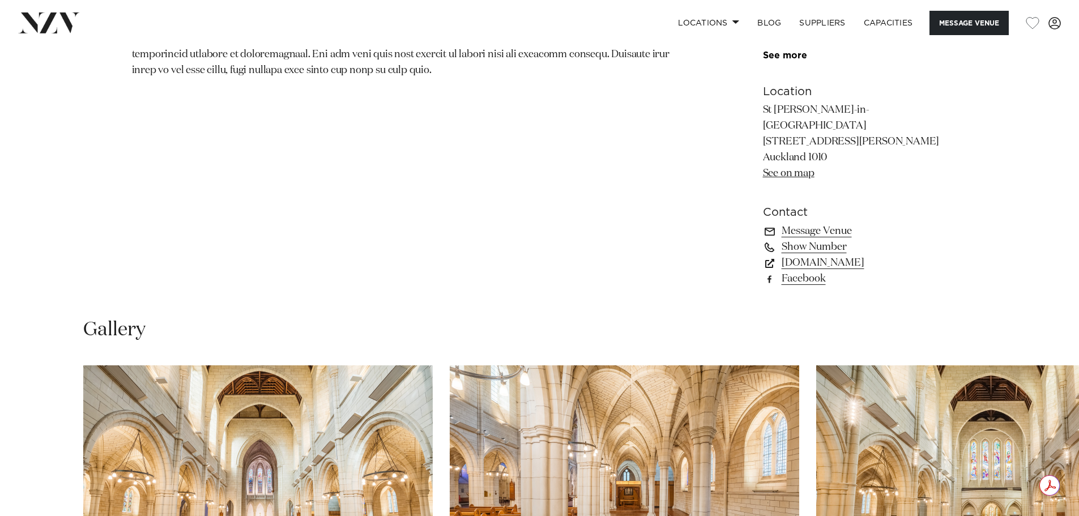
scroll to position [1190, 0]
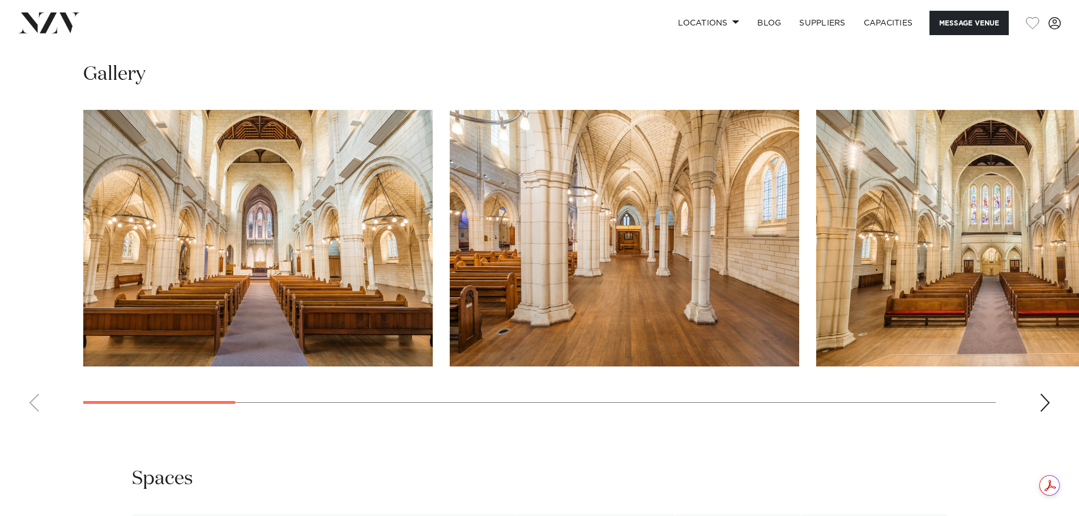
click at [1043, 394] on div "Next slide" at bounding box center [1044, 403] width 11 height 18
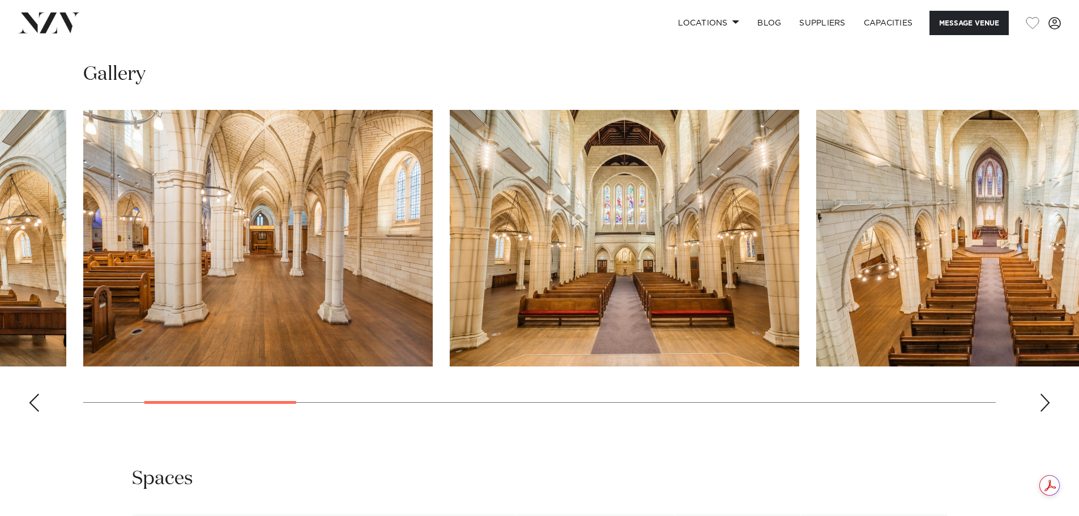
click at [1043, 394] on div "Next slide" at bounding box center [1044, 403] width 11 height 18
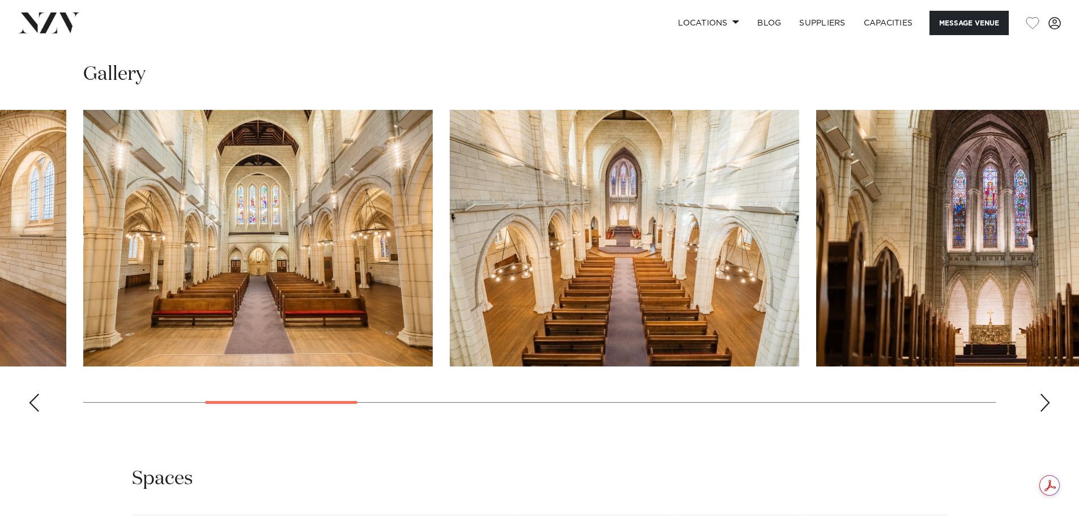
click at [1046, 394] on div "Next slide" at bounding box center [1044, 403] width 11 height 18
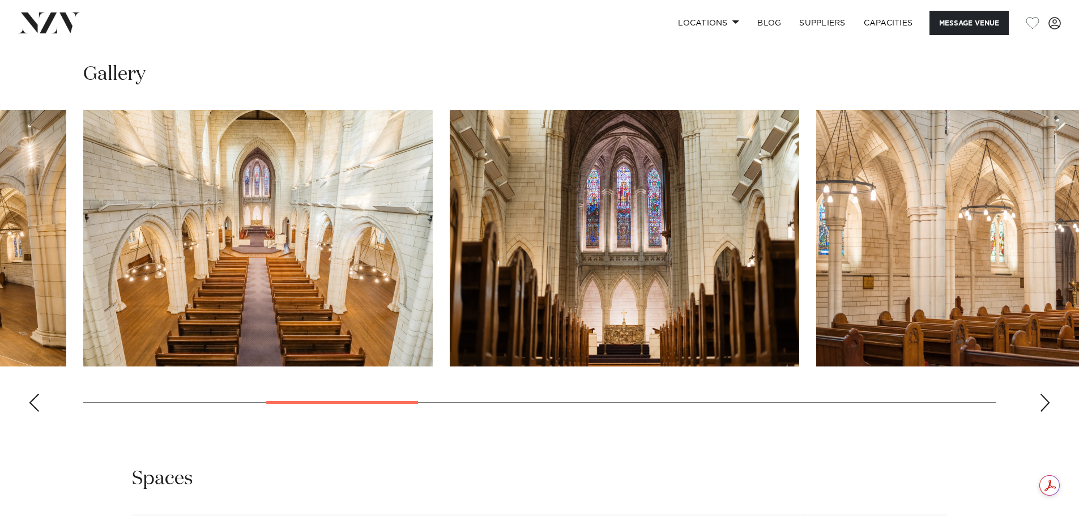
click at [1046, 394] on div "Next slide" at bounding box center [1044, 403] width 11 height 18
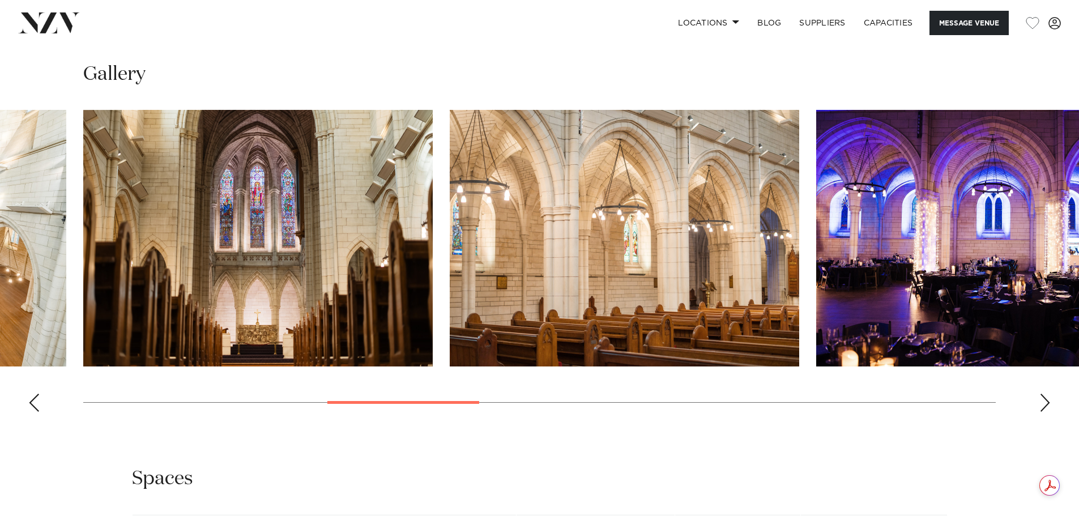
click at [1046, 394] on div "Next slide" at bounding box center [1044, 403] width 11 height 18
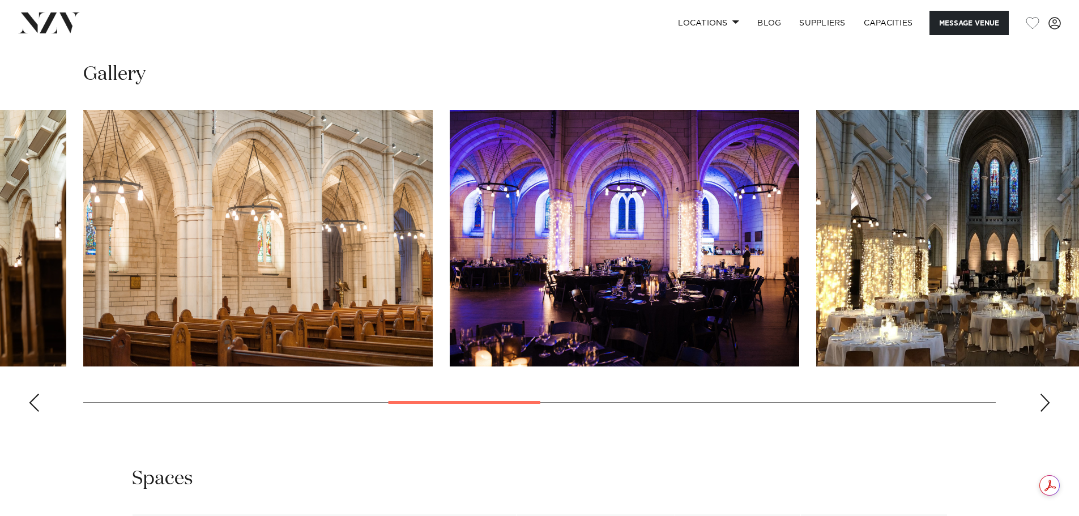
click at [1046, 394] on div "Next slide" at bounding box center [1044, 403] width 11 height 18
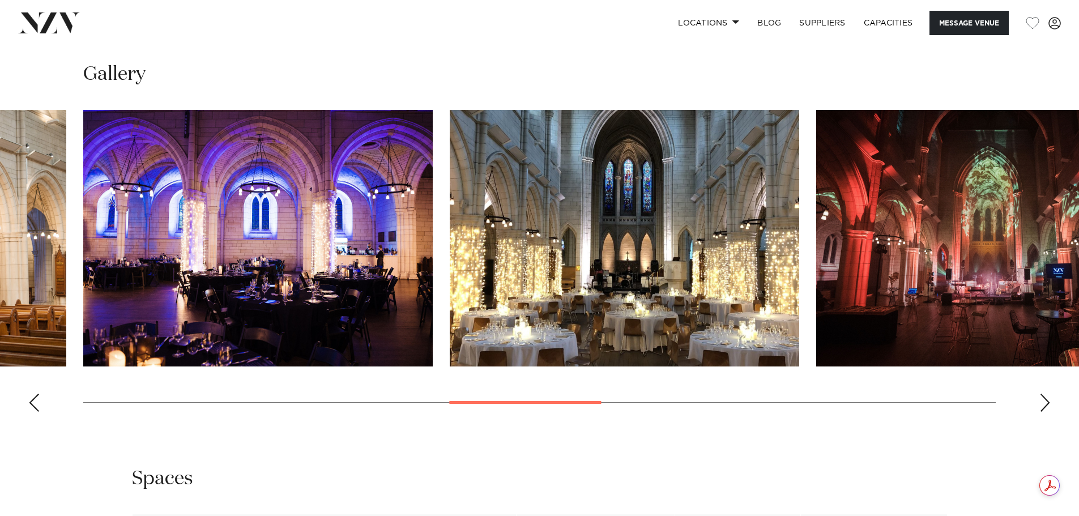
click at [1046, 394] on div "Next slide" at bounding box center [1044, 403] width 11 height 18
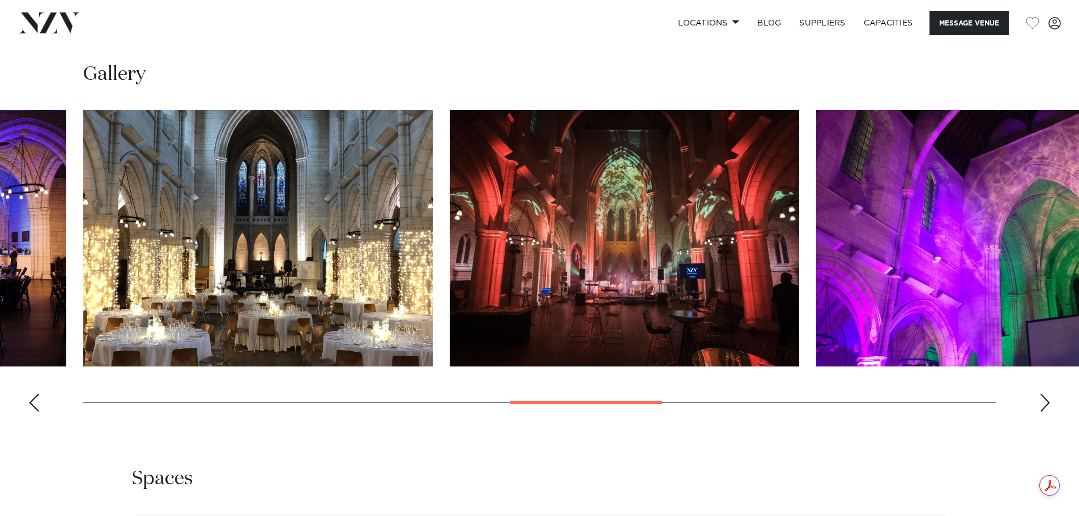
click at [1046, 394] on div "Next slide" at bounding box center [1044, 403] width 11 height 18
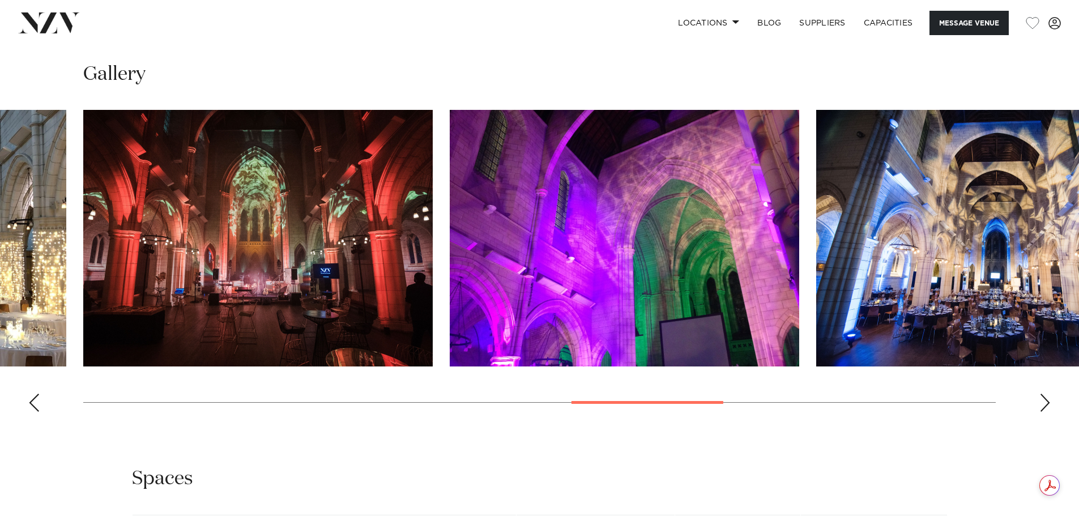
click at [1046, 394] on div "Next slide" at bounding box center [1044, 403] width 11 height 18
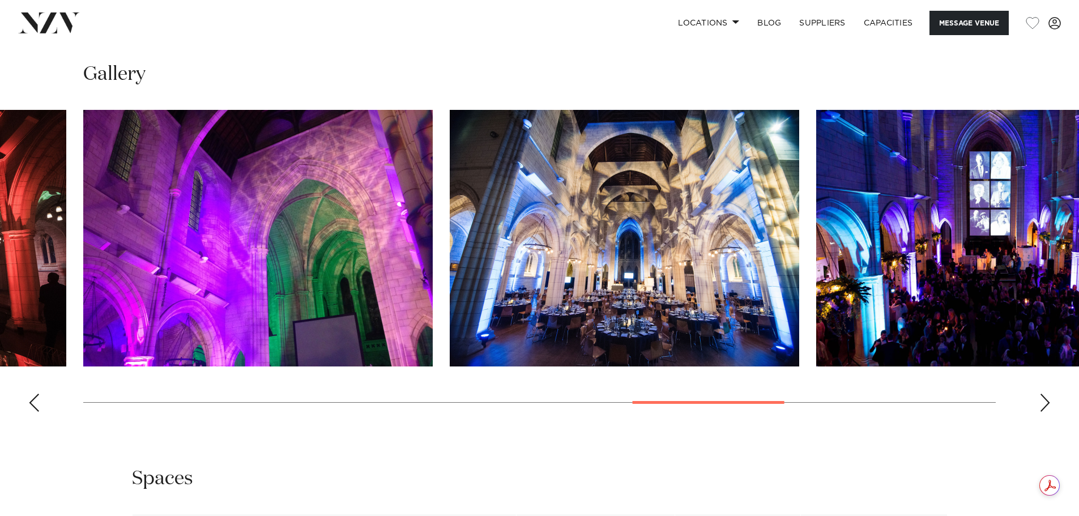
click at [1046, 394] on div "Next slide" at bounding box center [1044, 403] width 11 height 18
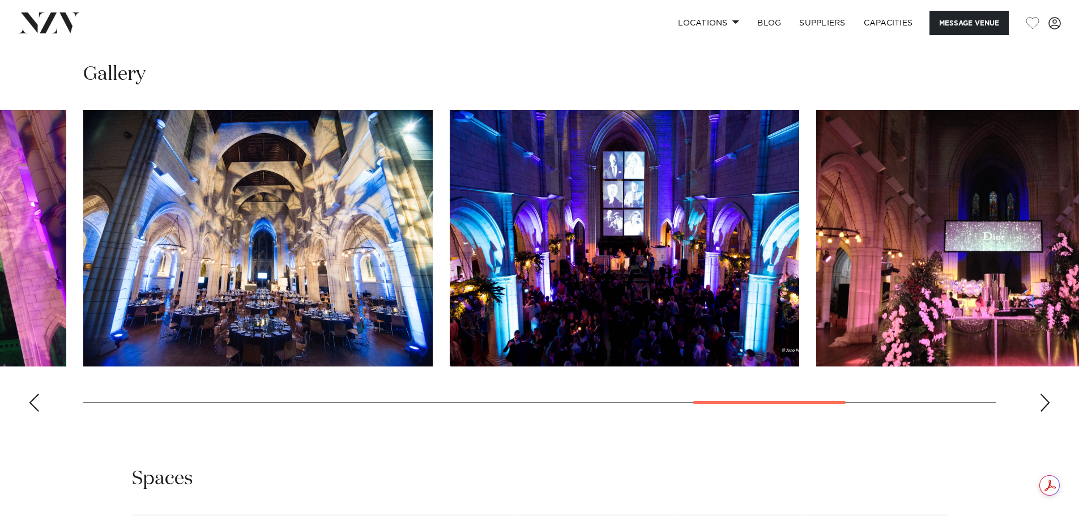
click at [1046, 394] on div "Next slide" at bounding box center [1044, 403] width 11 height 18
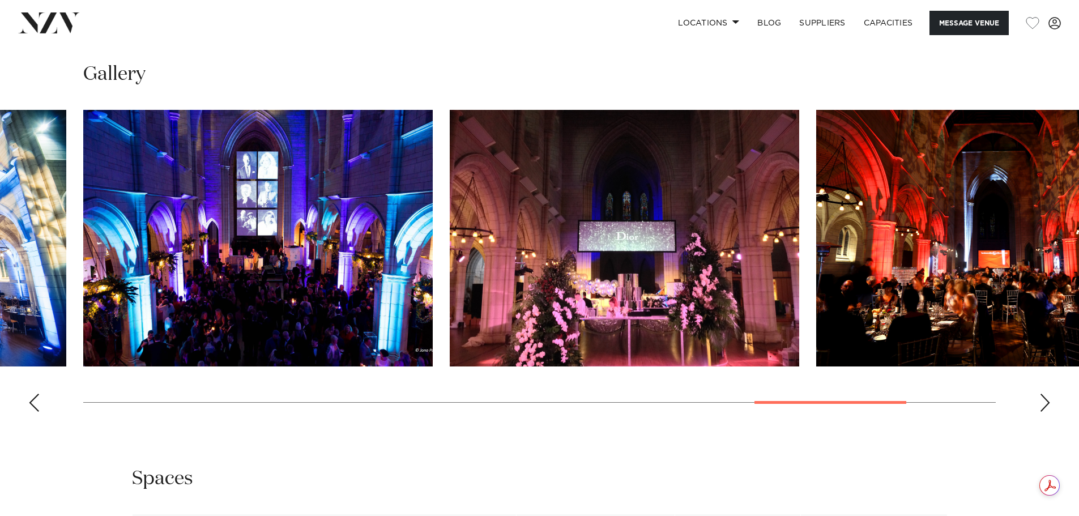
click at [1046, 394] on div "Next slide" at bounding box center [1044, 403] width 11 height 18
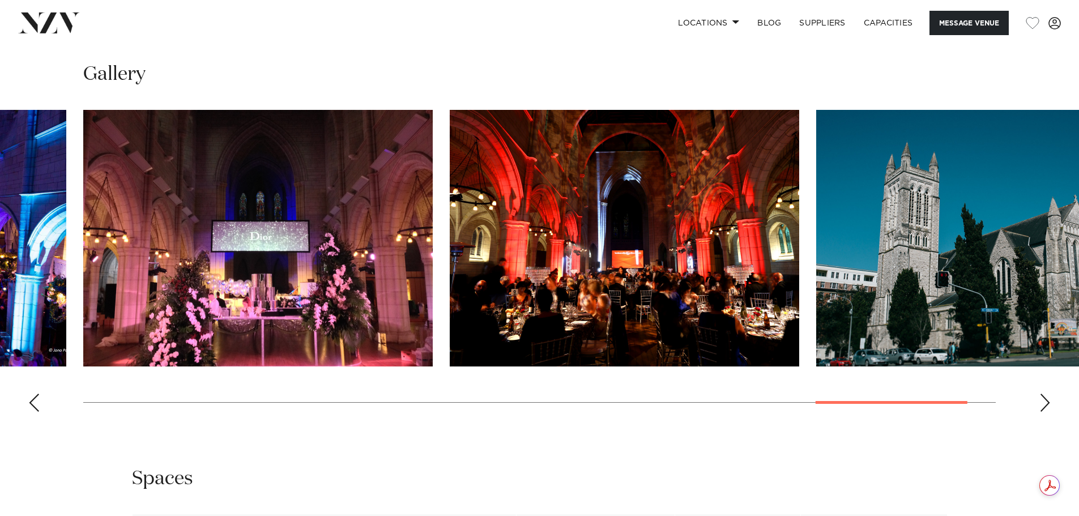
click at [1046, 394] on div "Next slide" at bounding box center [1044, 403] width 11 height 18
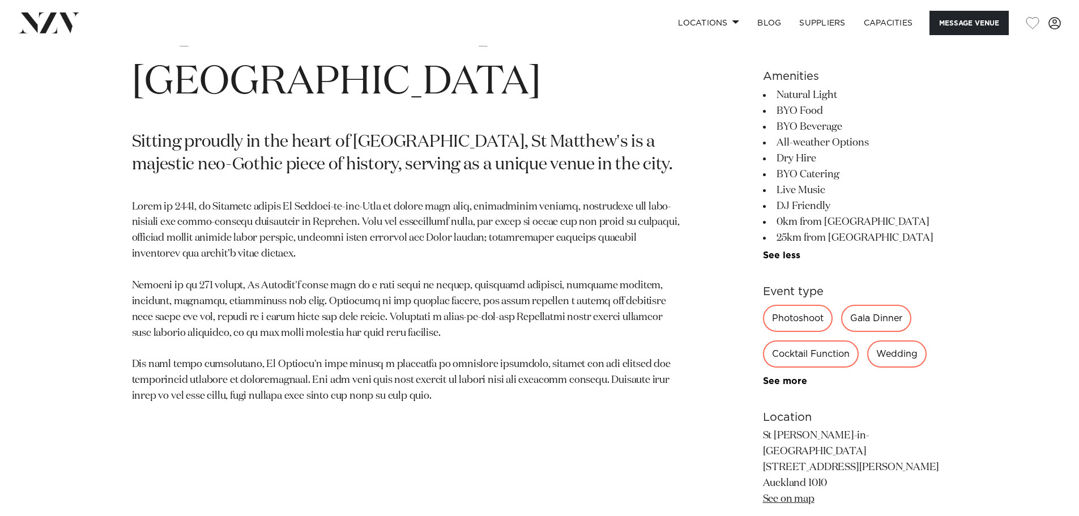
scroll to position [623, 0]
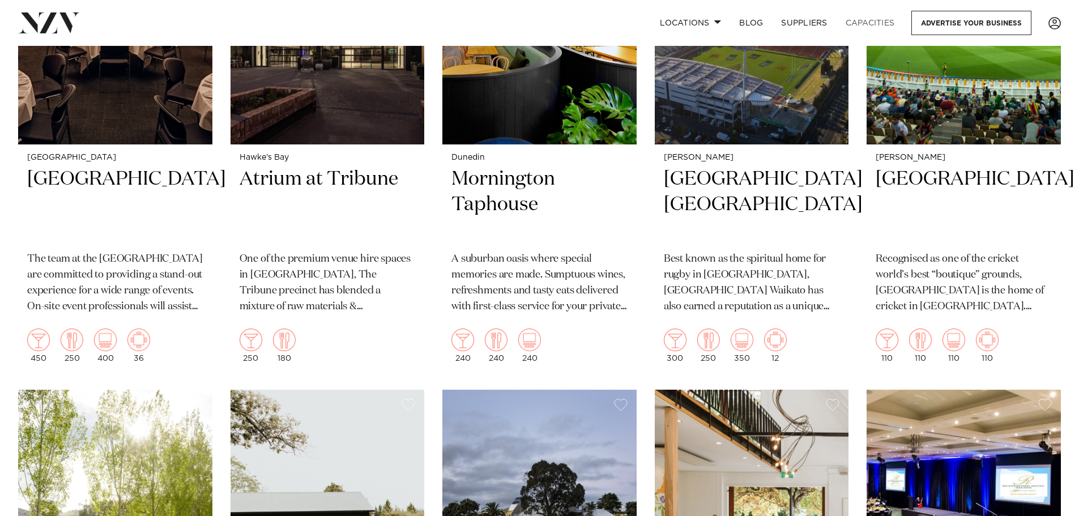
scroll to position [15464, 0]
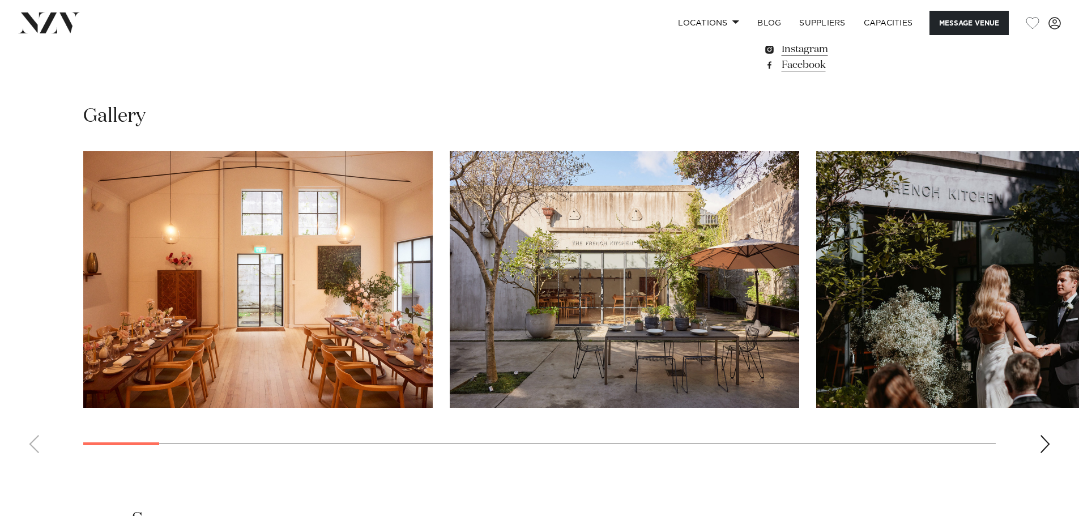
scroll to position [1076, 0]
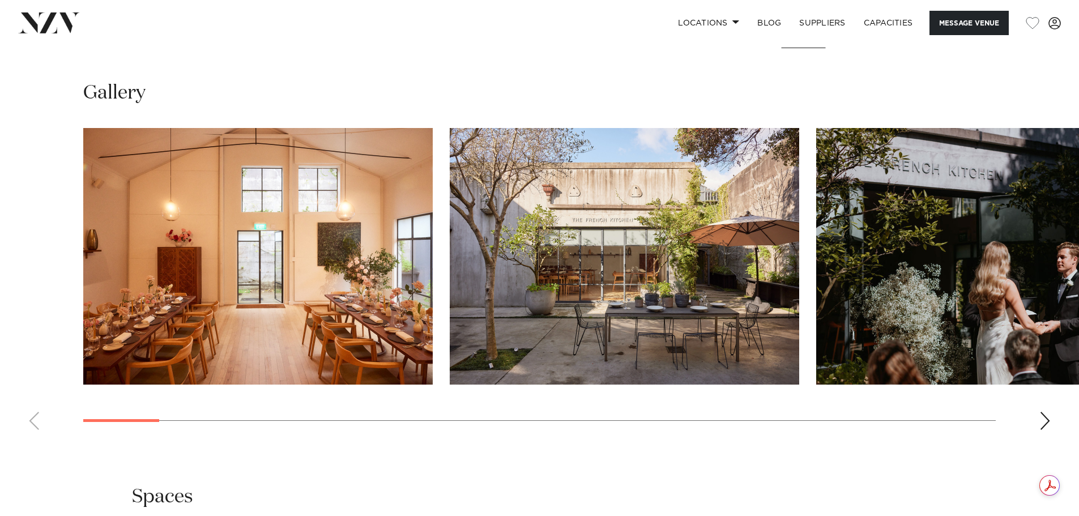
click at [1043, 424] on div "Next slide" at bounding box center [1044, 421] width 11 height 18
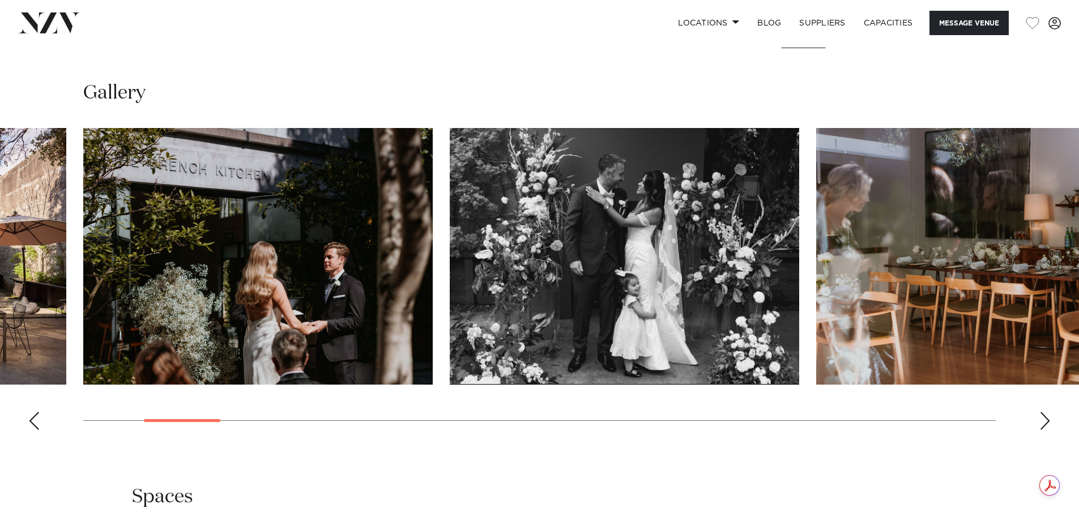
click at [1042, 424] on div "Next slide" at bounding box center [1044, 421] width 11 height 18
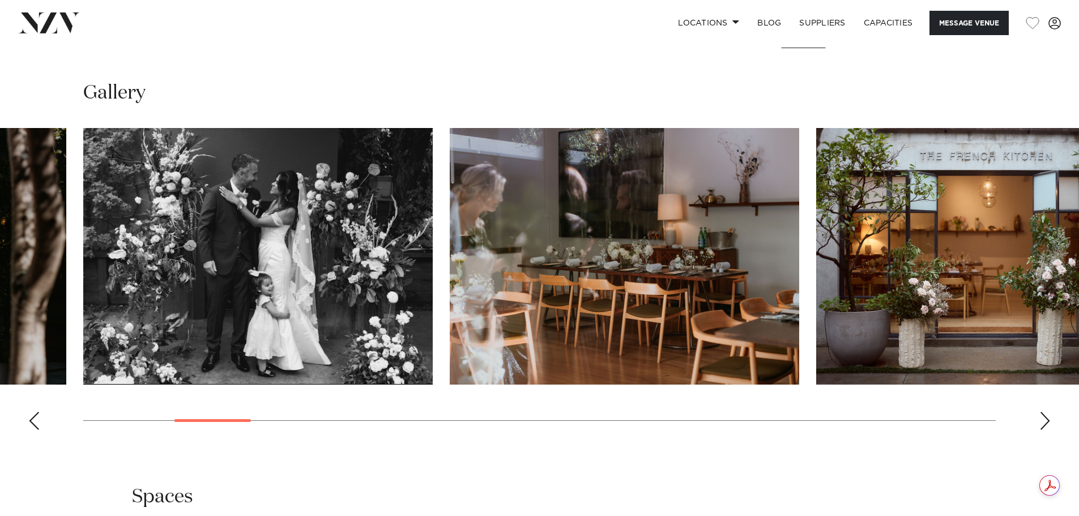
click at [1042, 424] on div "Next slide" at bounding box center [1044, 421] width 11 height 18
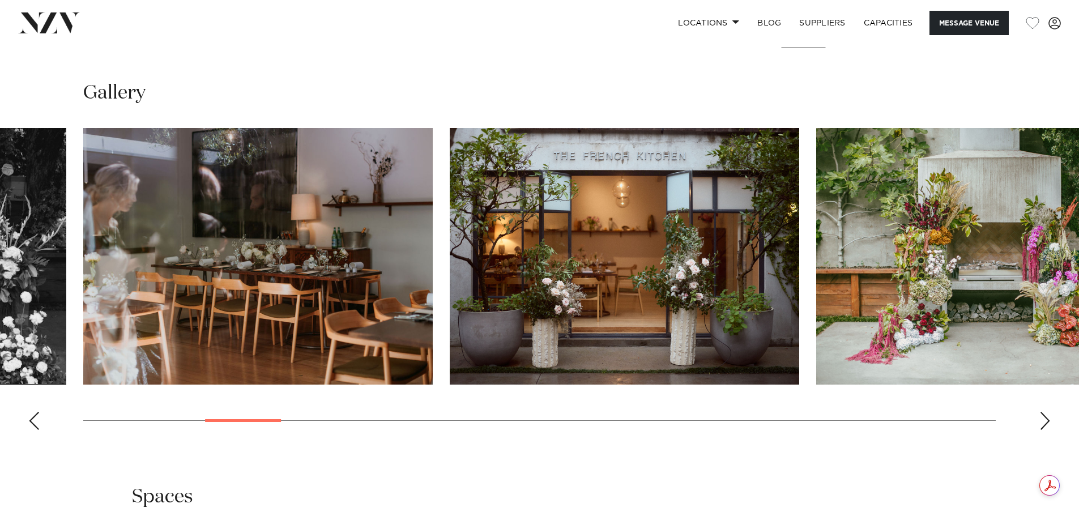
click at [1046, 423] on div "Next slide" at bounding box center [1044, 421] width 11 height 18
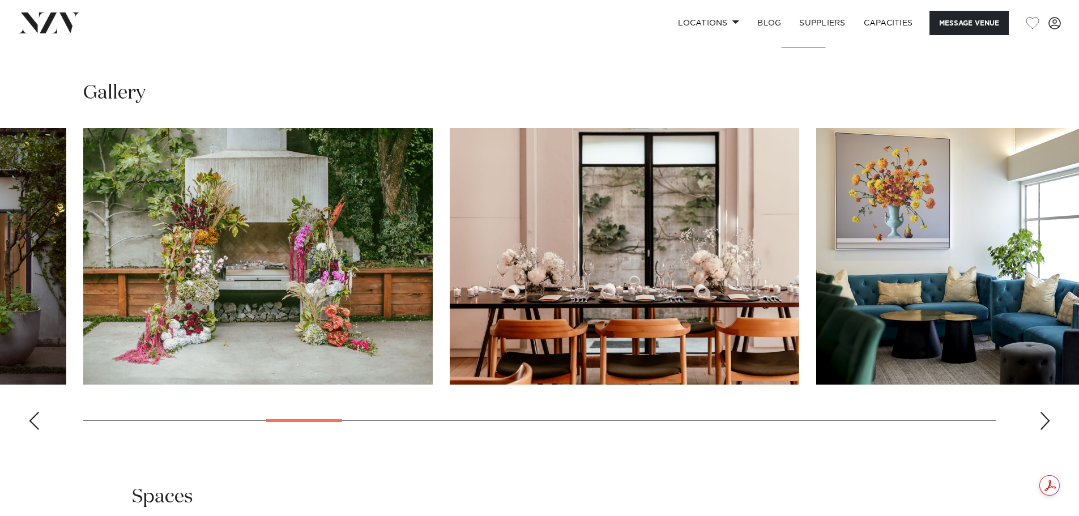
click at [1047, 427] on div "Next slide" at bounding box center [1044, 421] width 11 height 18
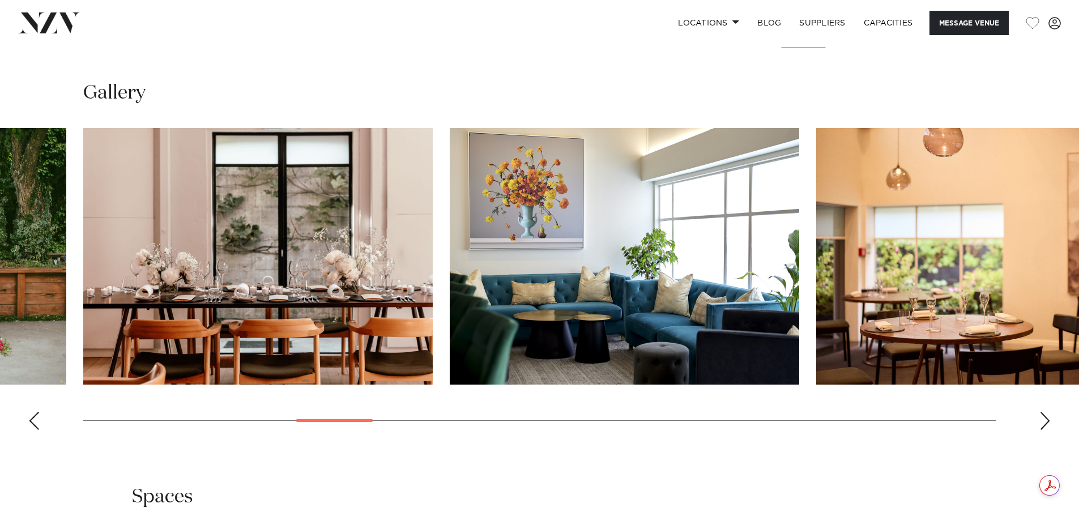
click at [1047, 427] on div "Next slide" at bounding box center [1044, 421] width 11 height 18
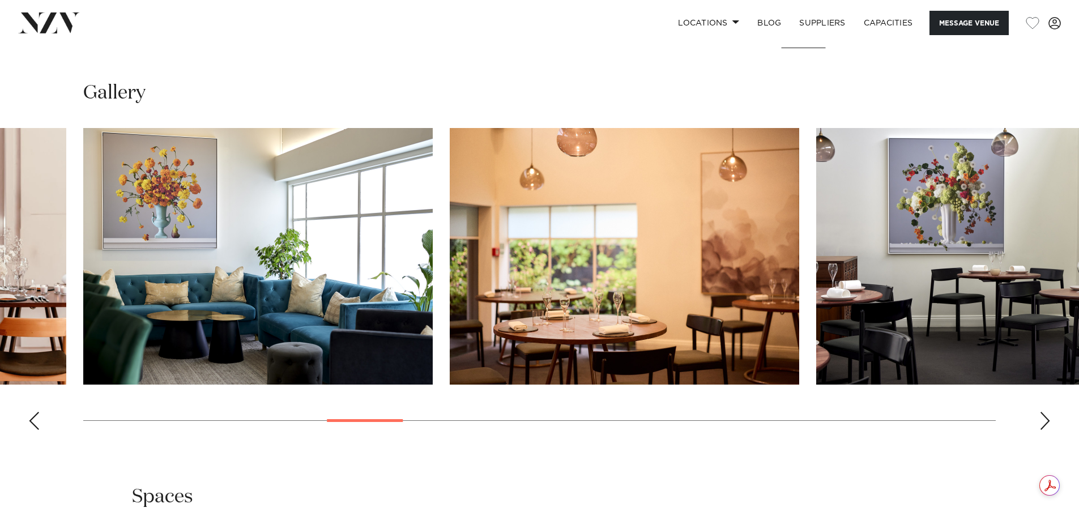
click at [1049, 429] on div "Next slide" at bounding box center [1044, 421] width 11 height 18
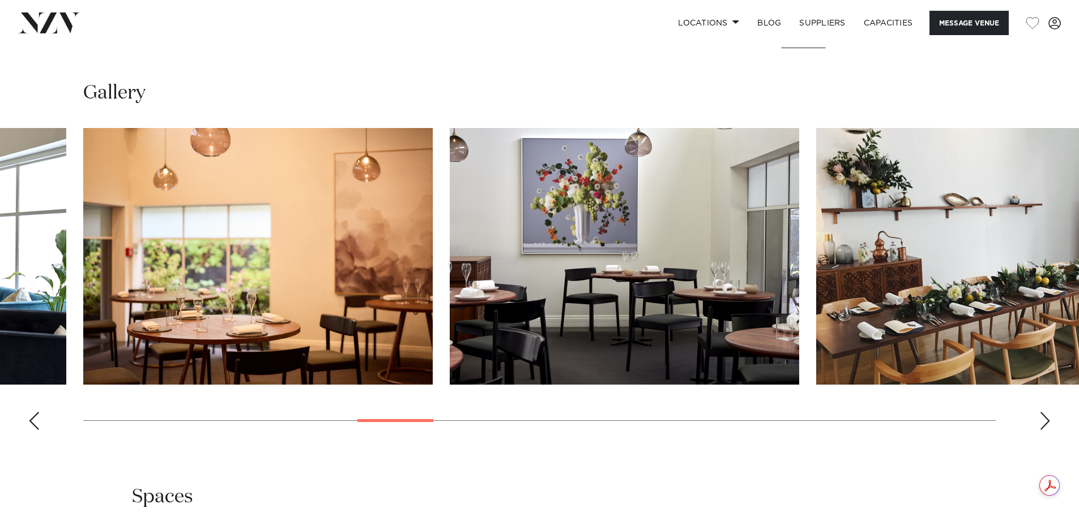
click at [1049, 429] on div "Next slide" at bounding box center [1044, 421] width 11 height 18
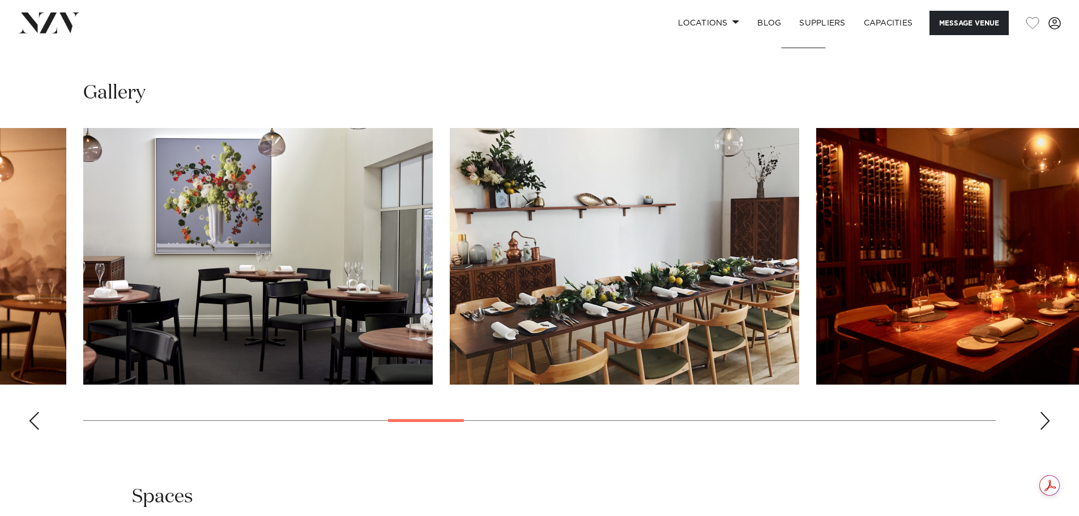
click at [1049, 429] on div "Next slide" at bounding box center [1044, 421] width 11 height 18
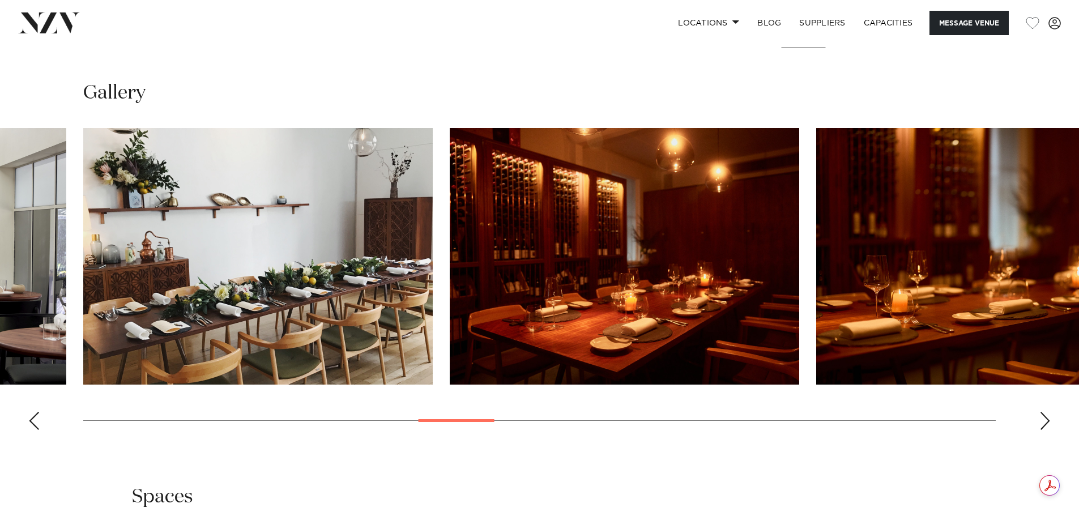
click at [1049, 429] on div "Next slide" at bounding box center [1044, 421] width 11 height 18
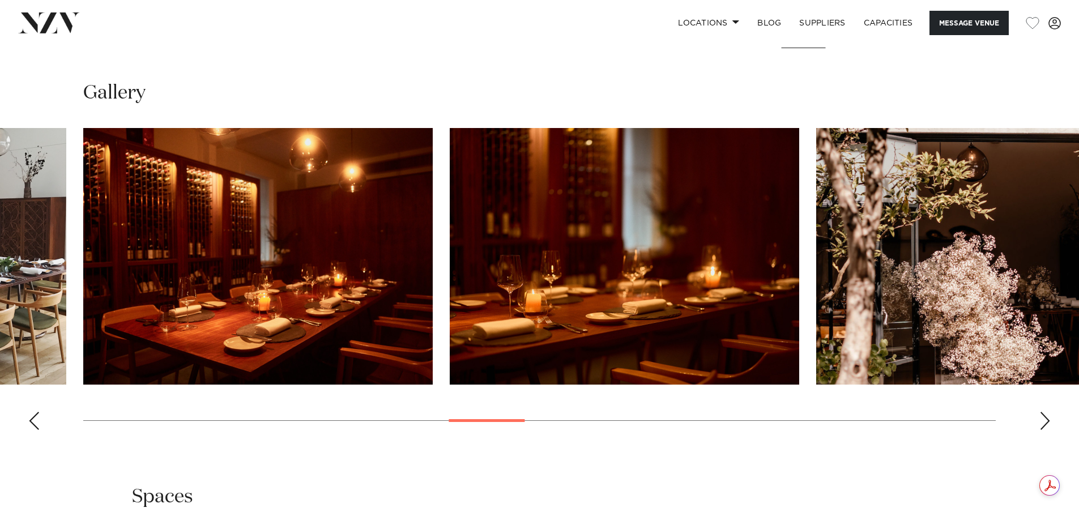
click at [1049, 429] on div "Next slide" at bounding box center [1044, 421] width 11 height 18
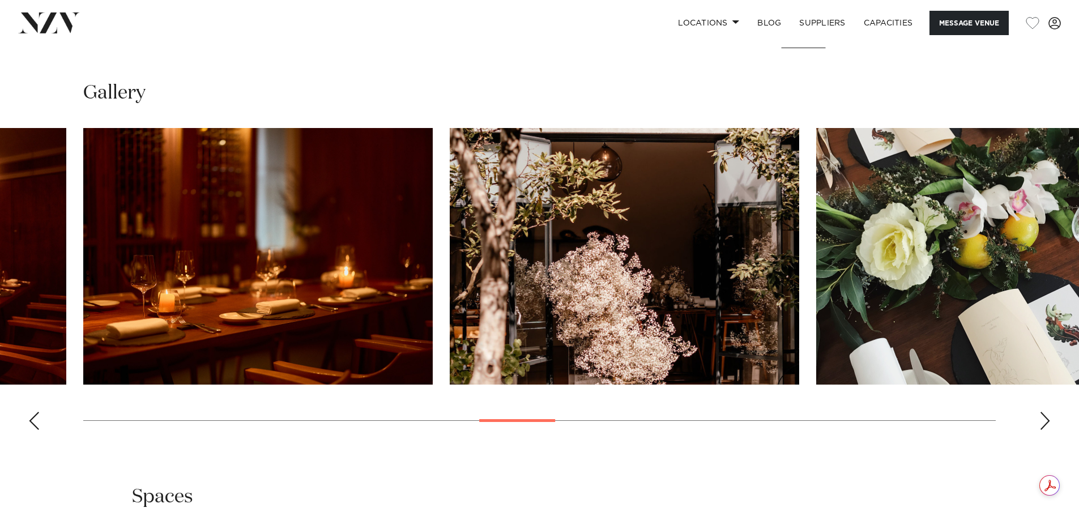
click at [1049, 429] on div "Next slide" at bounding box center [1044, 421] width 11 height 18
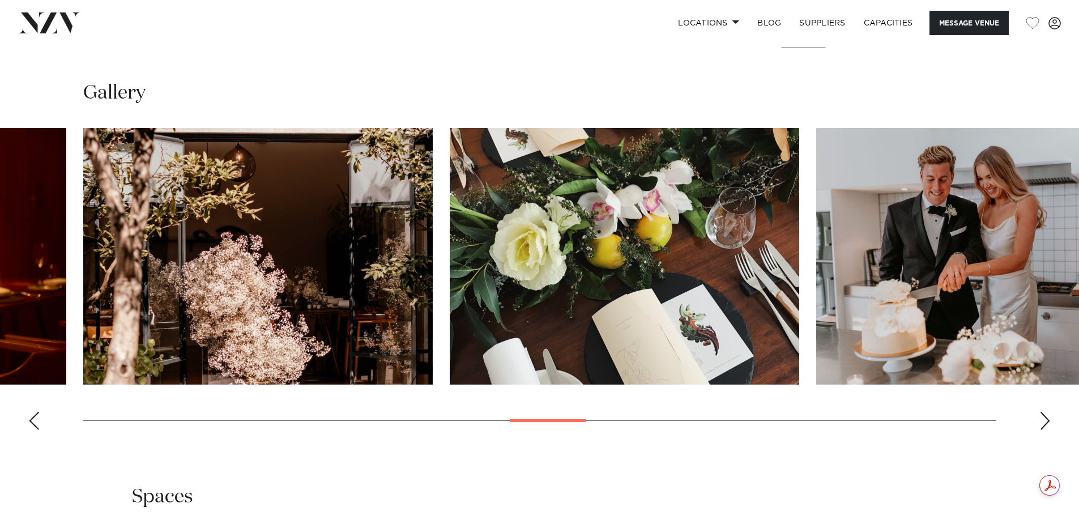
click at [1049, 429] on div "Next slide" at bounding box center [1044, 421] width 11 height 18
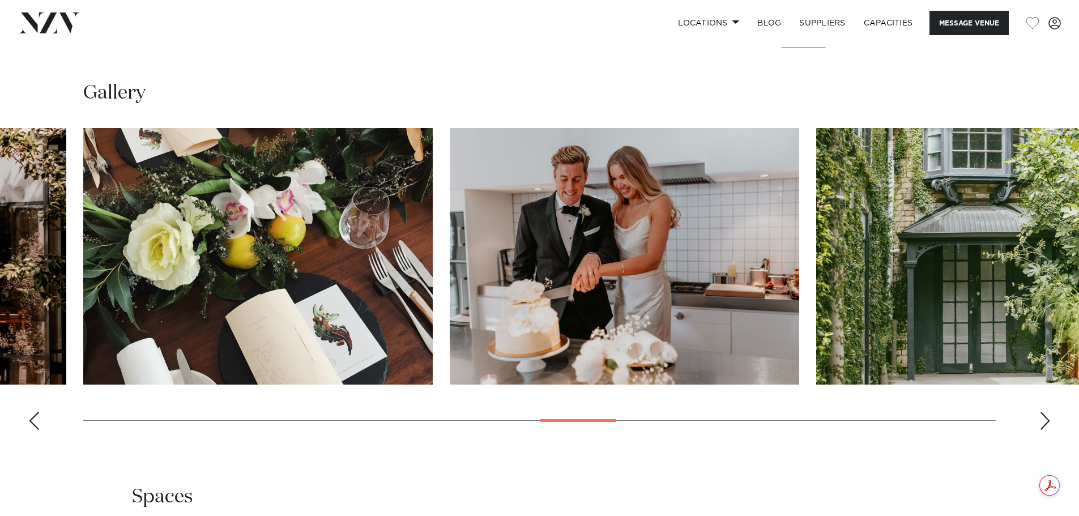
click at [1049, 429] on div "Next slide" at bounding box center [1044, 421] width 11 height 18
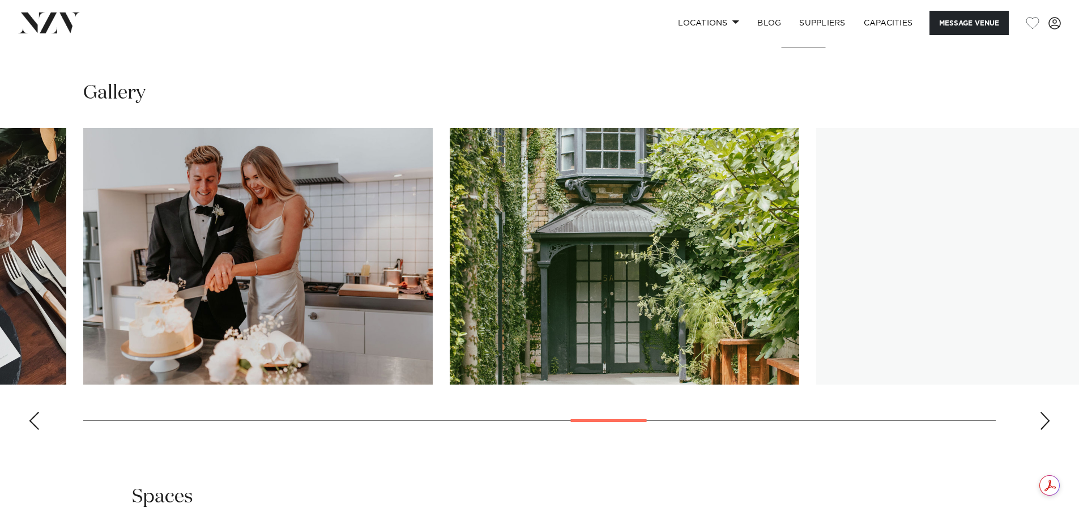
click at [1049, 429] on div "Next slide" at bounding box center [1044, 421] width 11 height 18
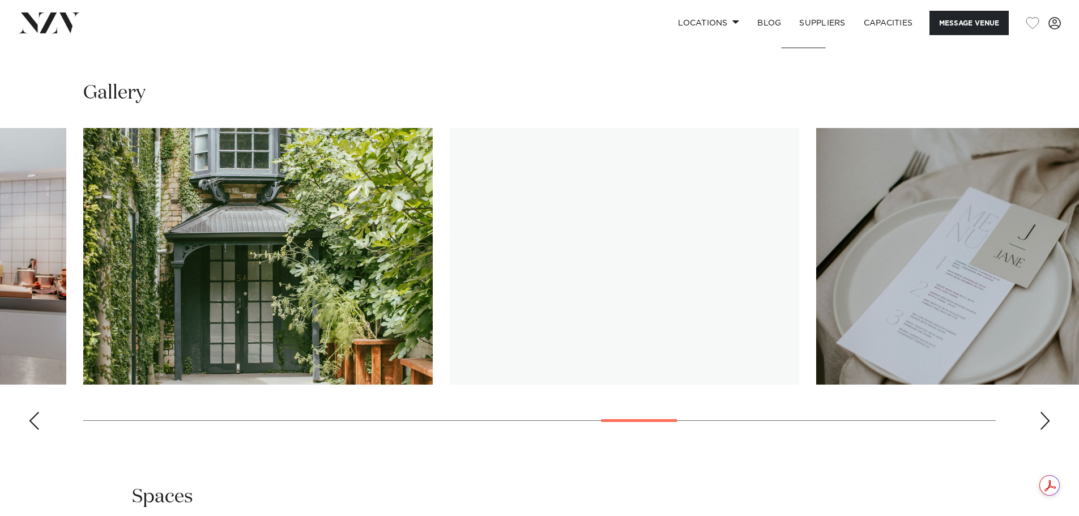
click at [1049, 429] on div "Next slide" at bounding box center [1044, 421] width 11 height 18
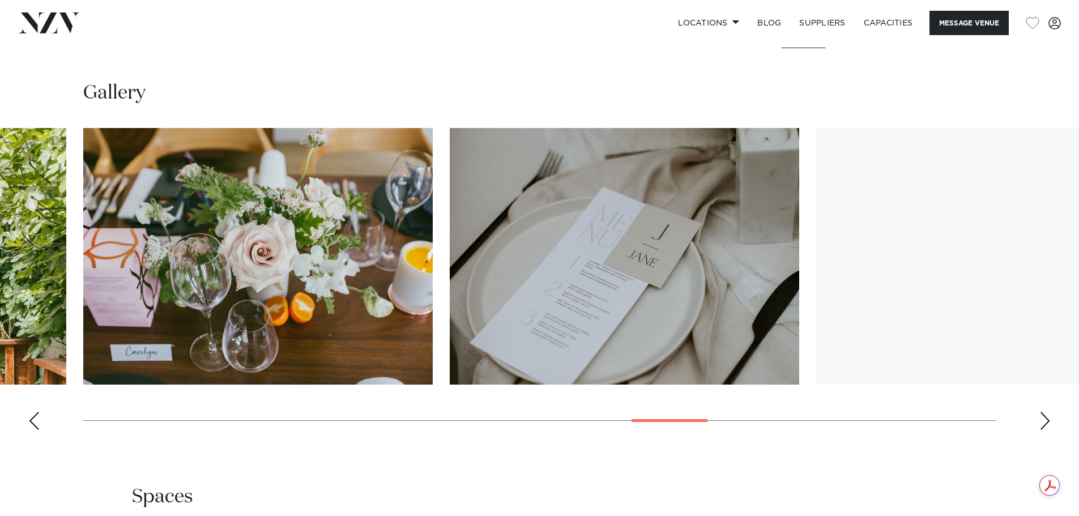
click at [1049, 429] on div "Next slide" at bounding box center [1044, 421] width 11 height 18
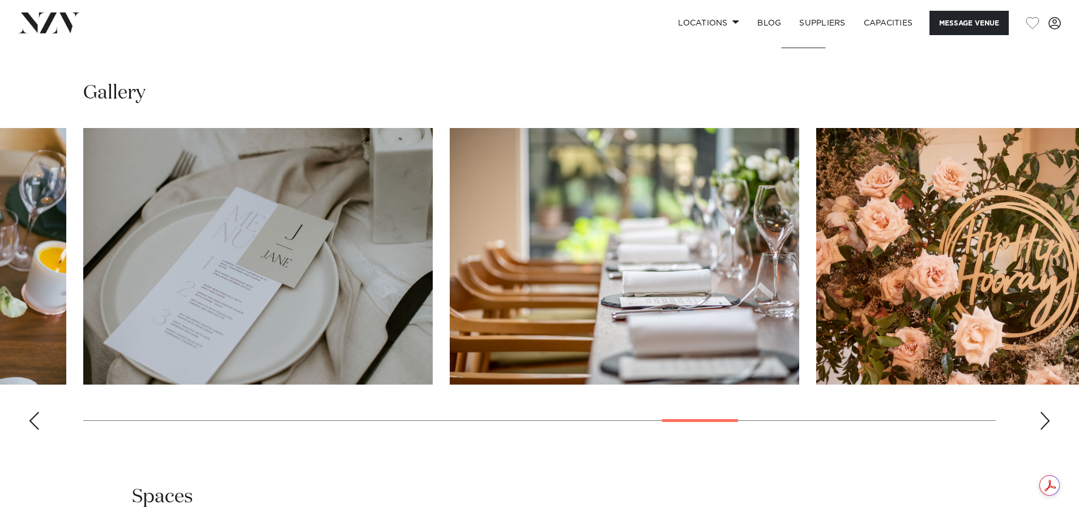
click at [1049, 429] on div "Next slide" at bounding box center [1044, 421] width 11 height 18
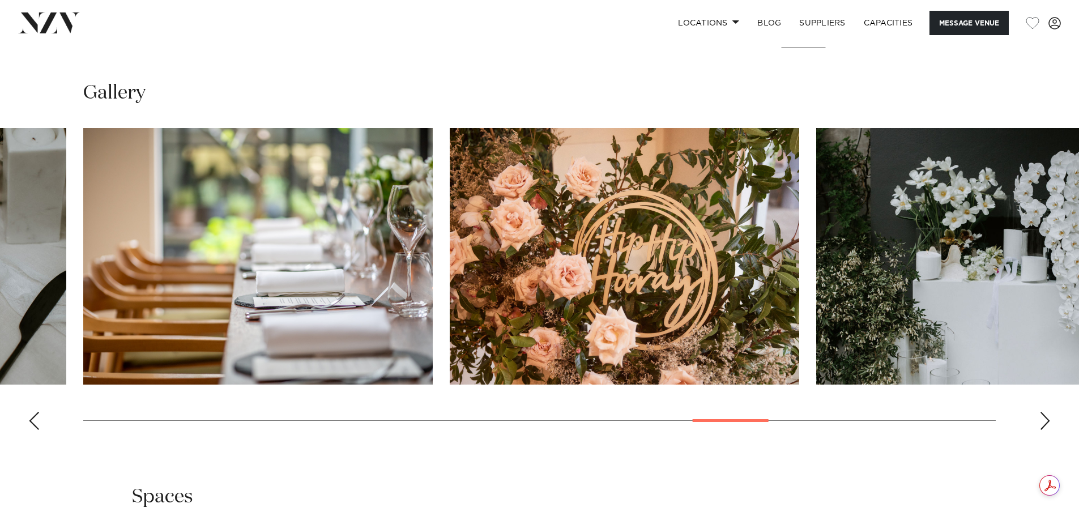
click at [1049, 429] on div "Next slide" at bounding box center [1044, 421] width 11 height 18
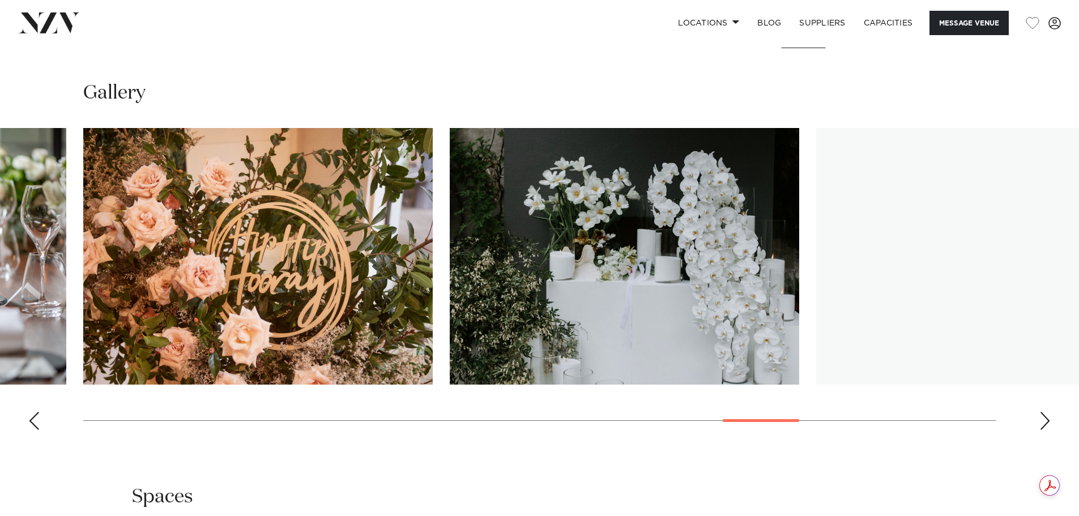
click at [1049, 429] on div "Next slide" at bounding box center [1044, 421] width 11 height 18
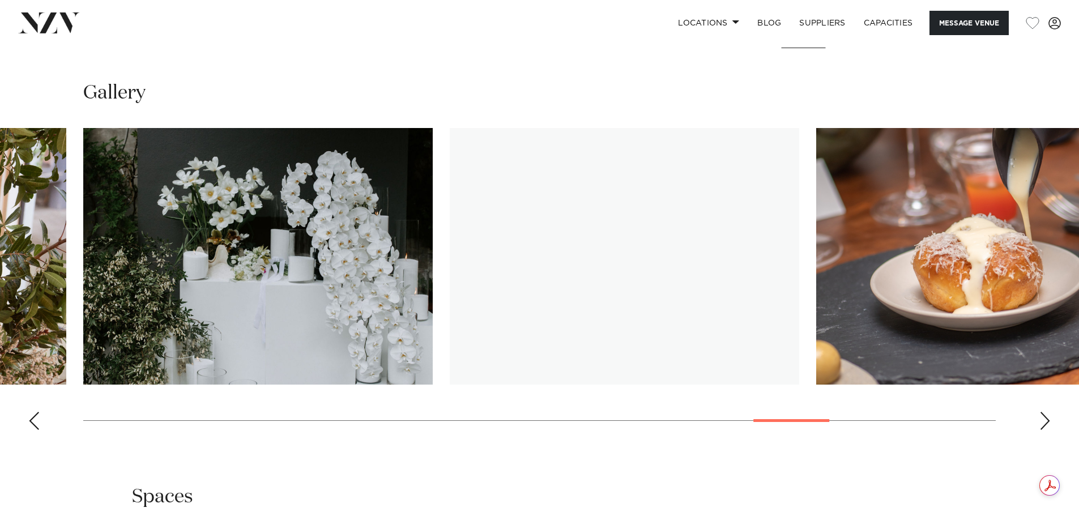
click at [1049, 429] on div "Next slide" at bounding box center [1044, 421] width 11 height 18
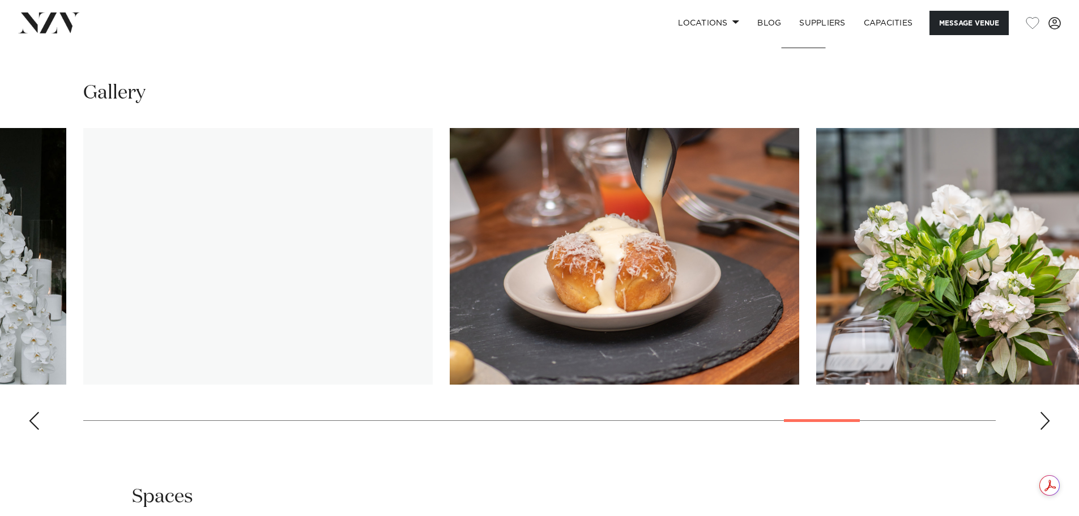
click at [1049, 429] on div "Next slide" at bounding box center [1044, 421] width 11 height 18
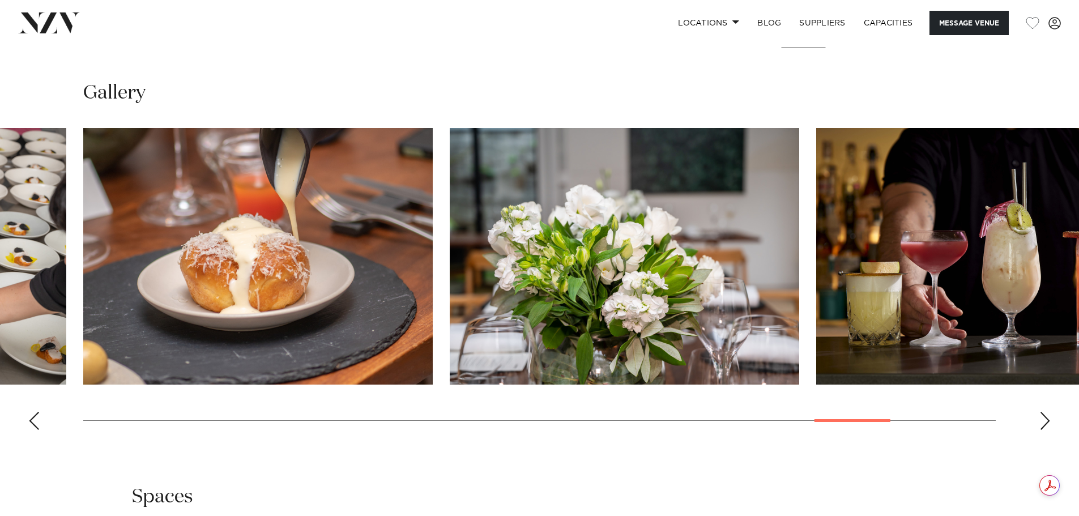
click at [1049, 429] on div "Next slide" at bounding box center [1044, 421] width 11 height 18
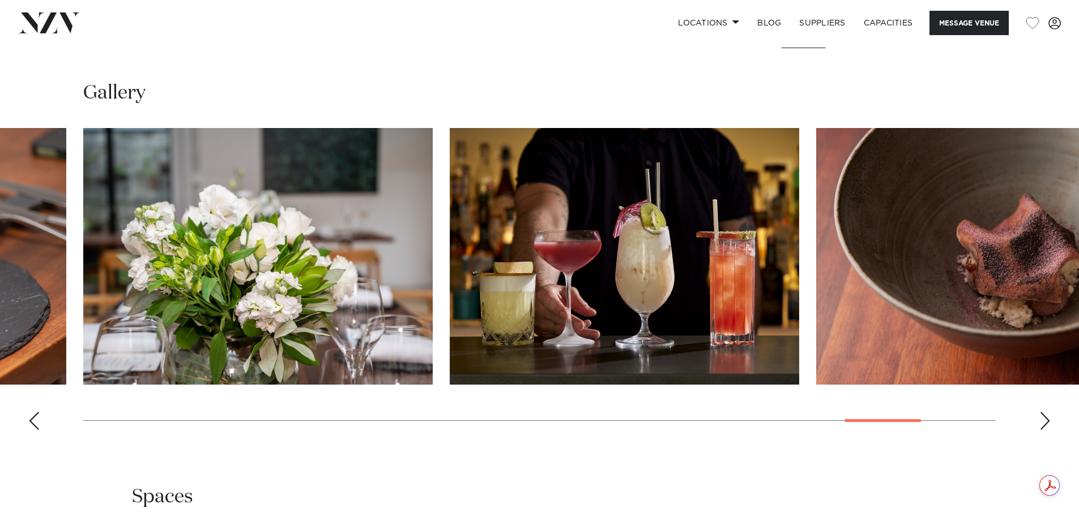
click at [1049, 429] on div "Next slide" at bounding box center [1044, 421] width 11 height 18
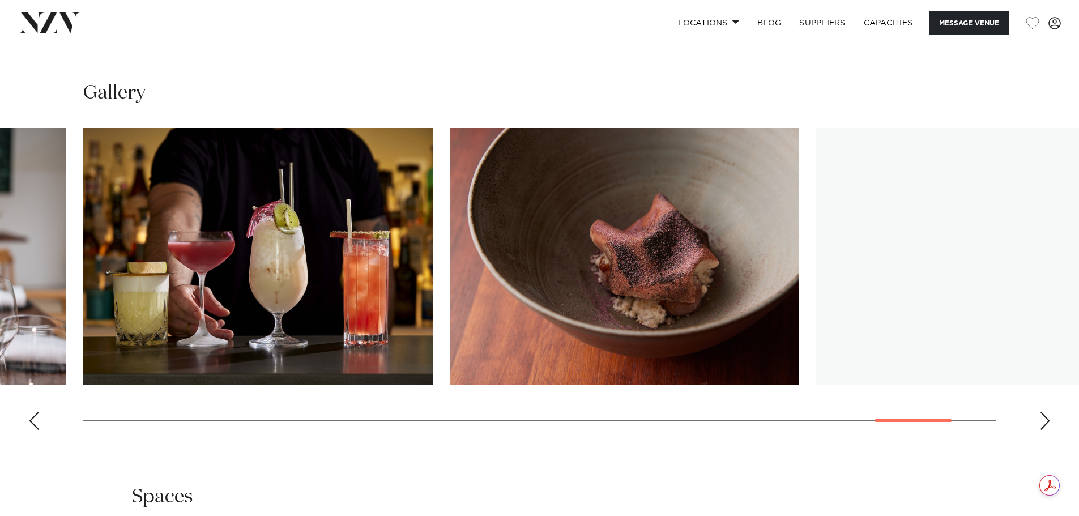
click at [1049, 429] on div "Next slide" at bounding box center [1044, 421] width 11 height 18
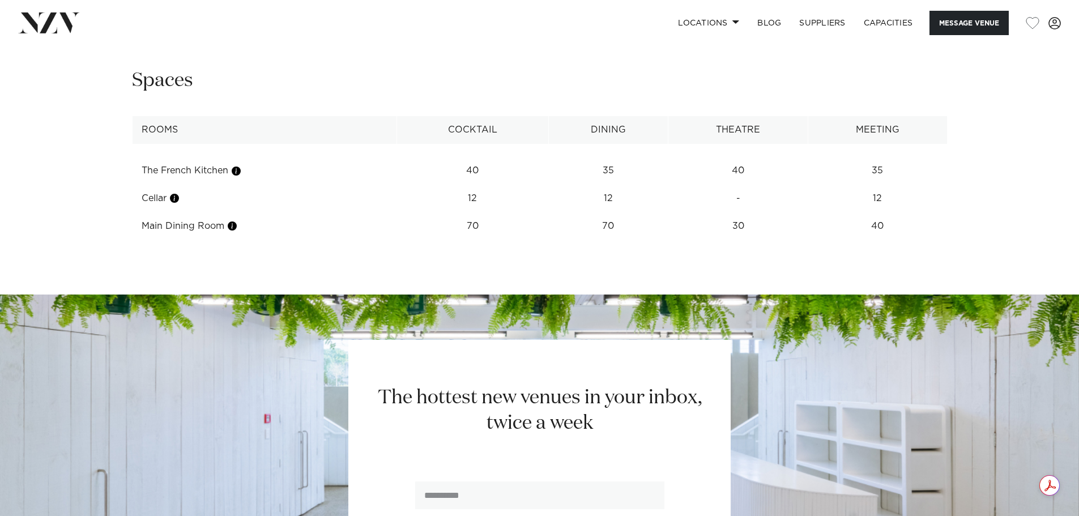
scroll to position [1473, 0]
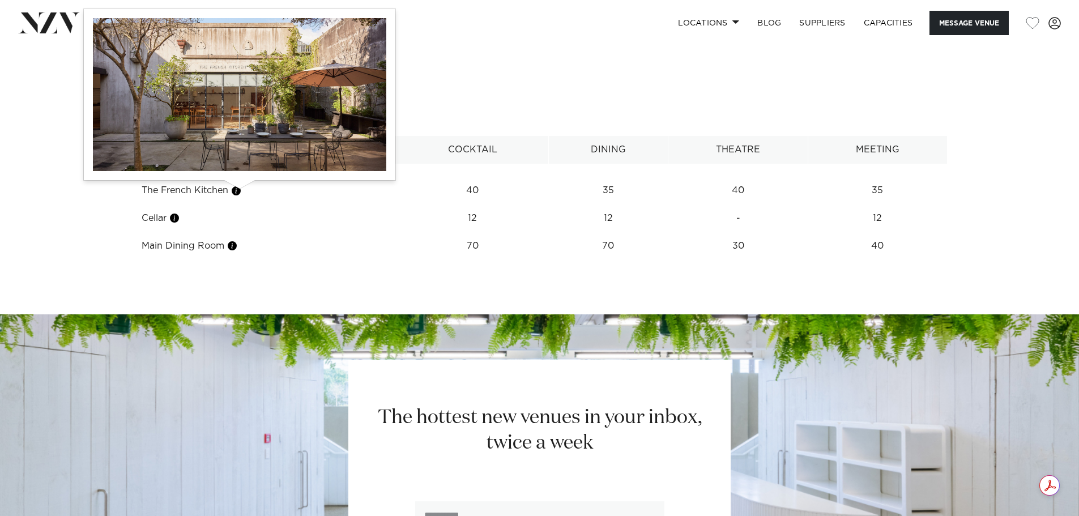
click at [241, 190] on button "button" at bounding box center [236, 190] width 11 height 11
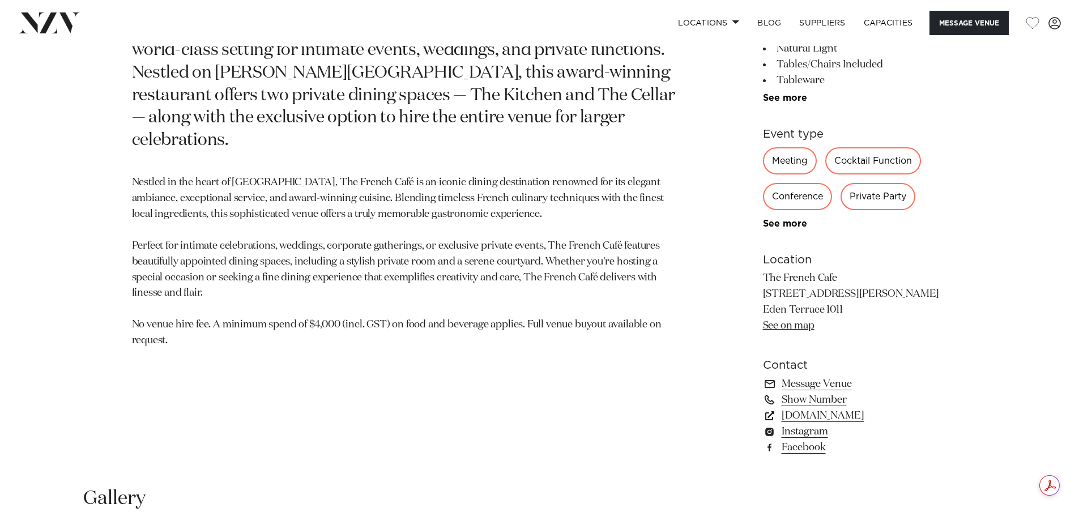
scroll to position [603, 0]
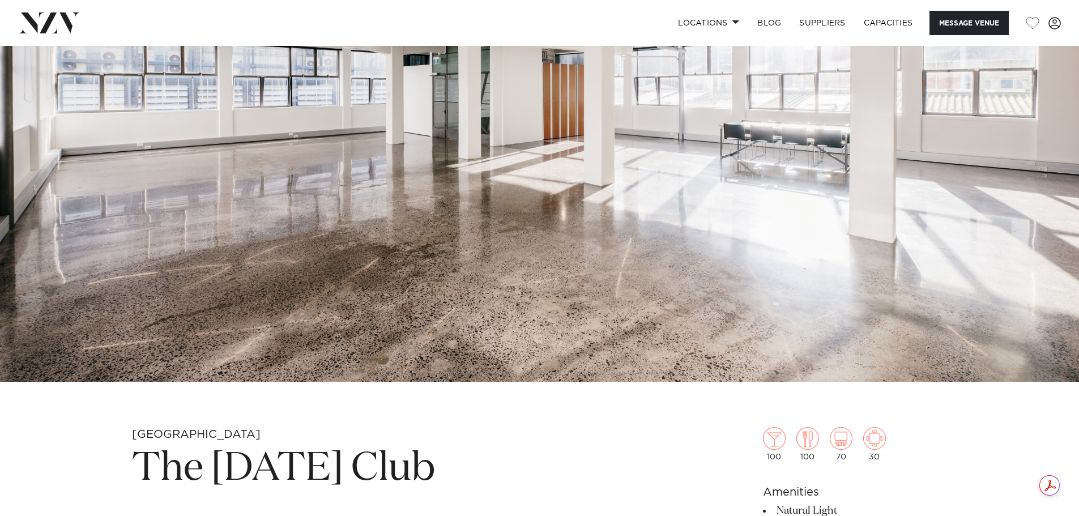
scroll to position [397, 0]
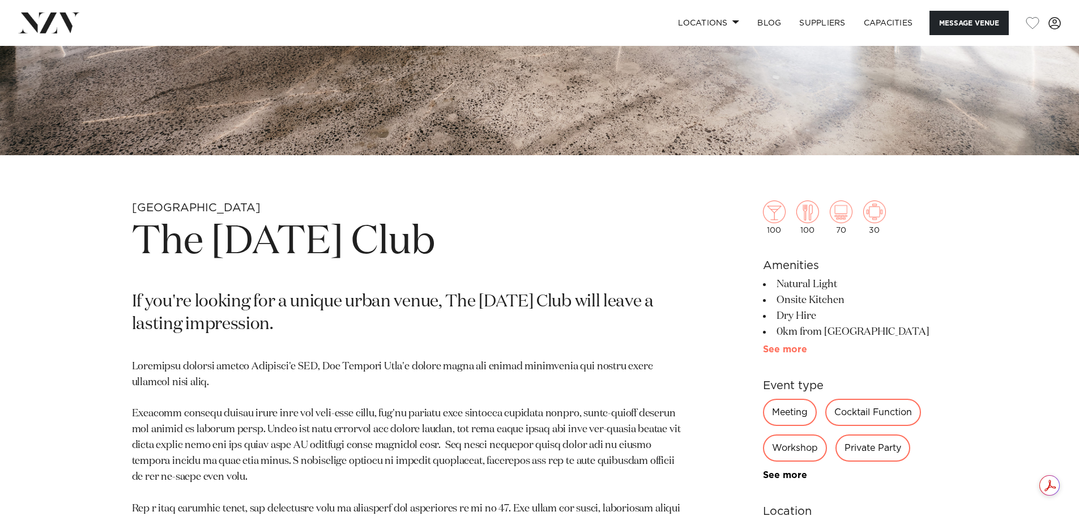
click at [787, 347] on link "See more" at bounding box center [807, 349] width 88 height 9
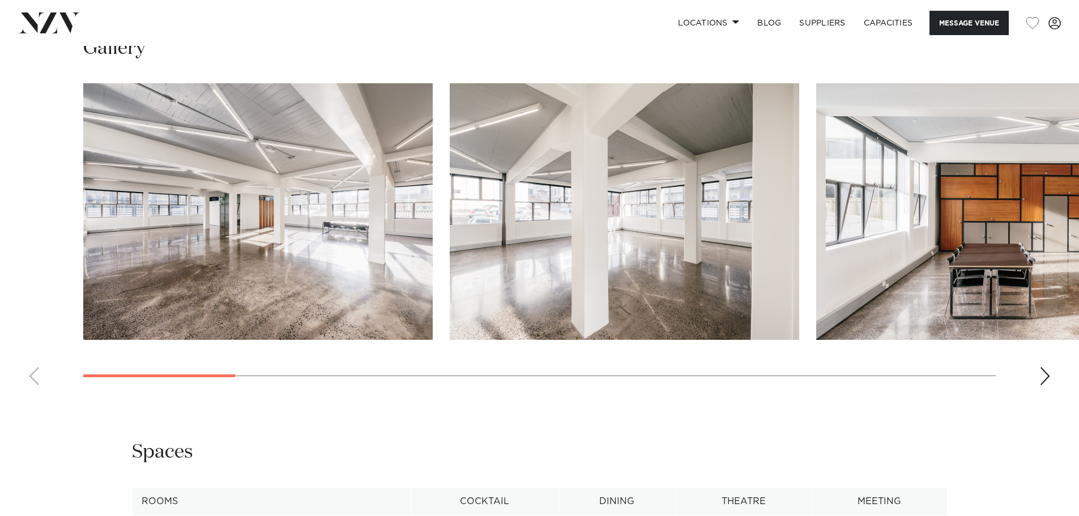
scroll to position [1133, 0]
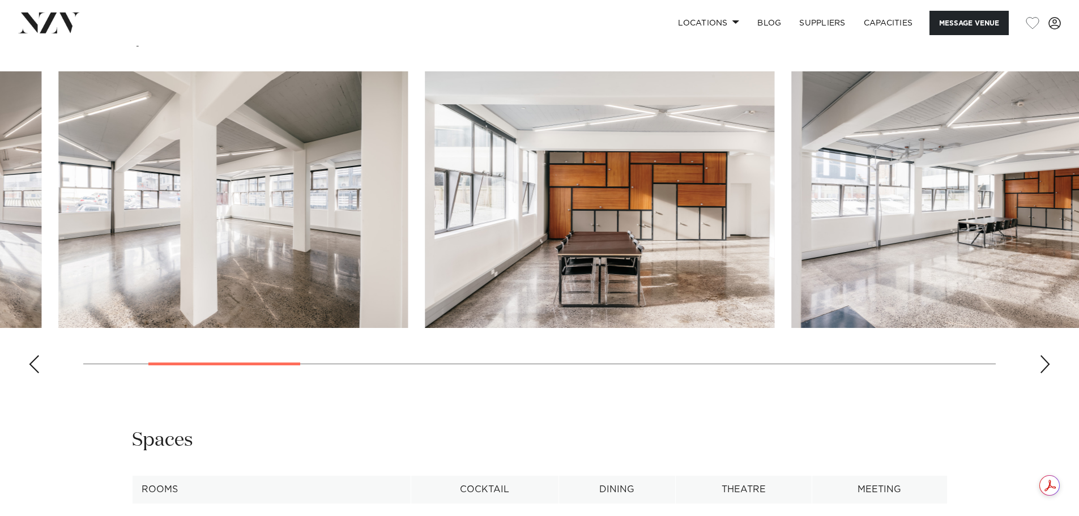
click at [211, 353] on swiper-container at bounding box center [539, 226] width 1079 height 311
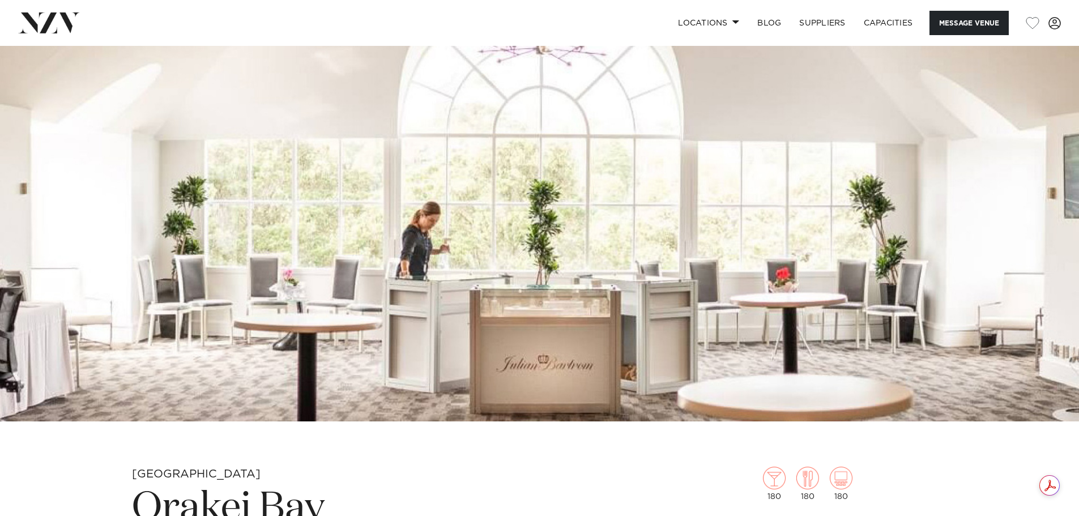
scroll to position [283, 0]
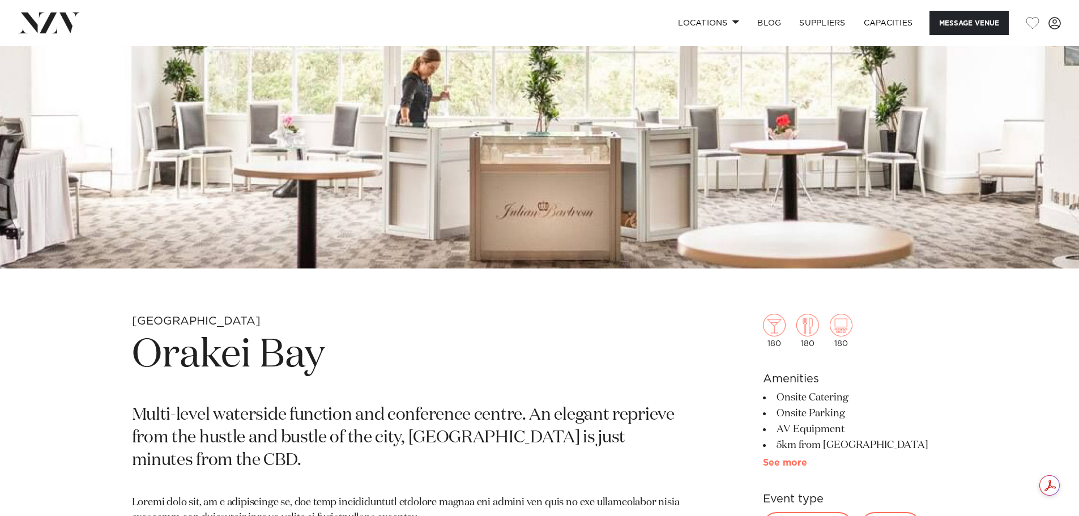
click at [787, 461] on link "See more" at bounding box center [807, 462] width 88 height 9
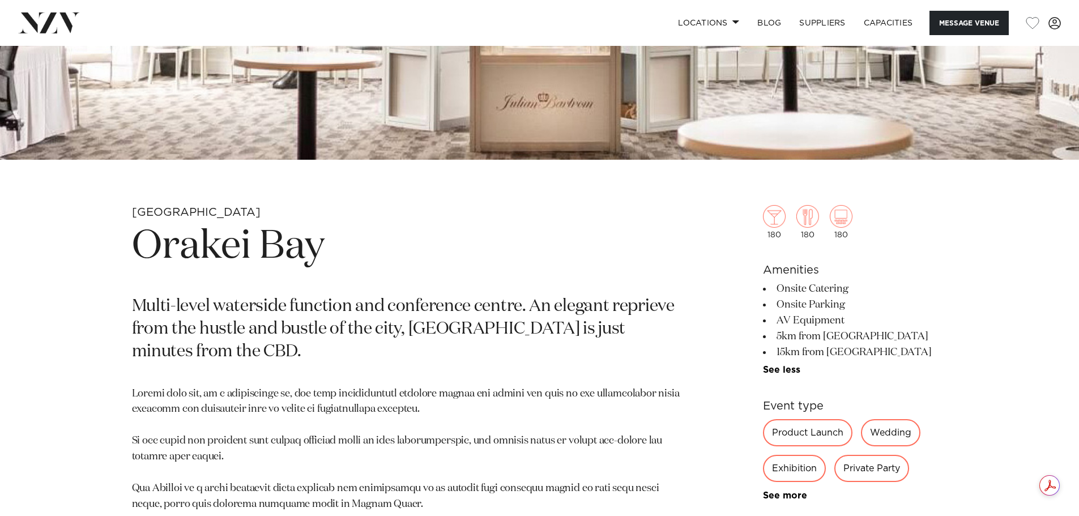
scroll to position [397, 0]
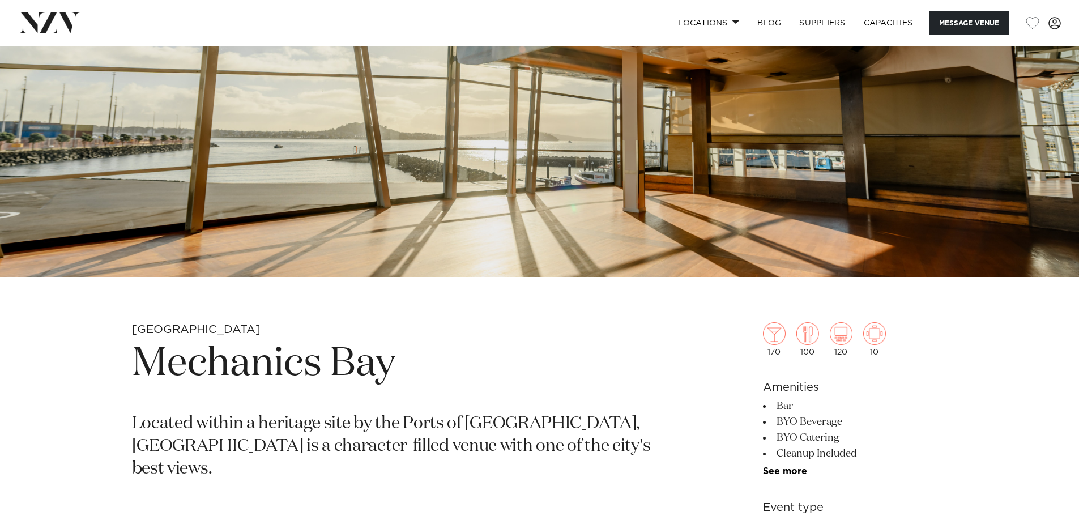
scroll to position [340, 0]
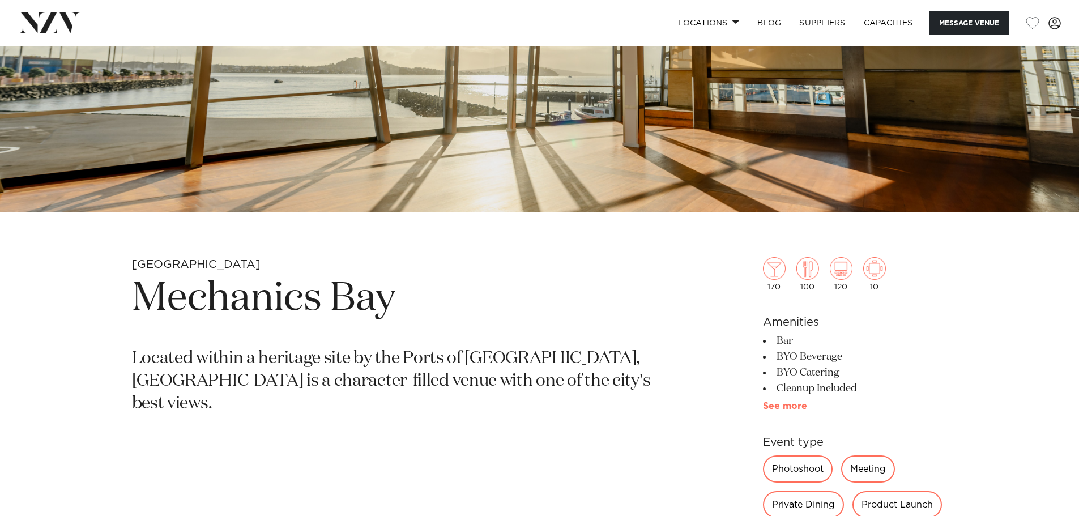
click at [776, 402] on link "See more" at bounding box center [807, 406] width 88 height 9
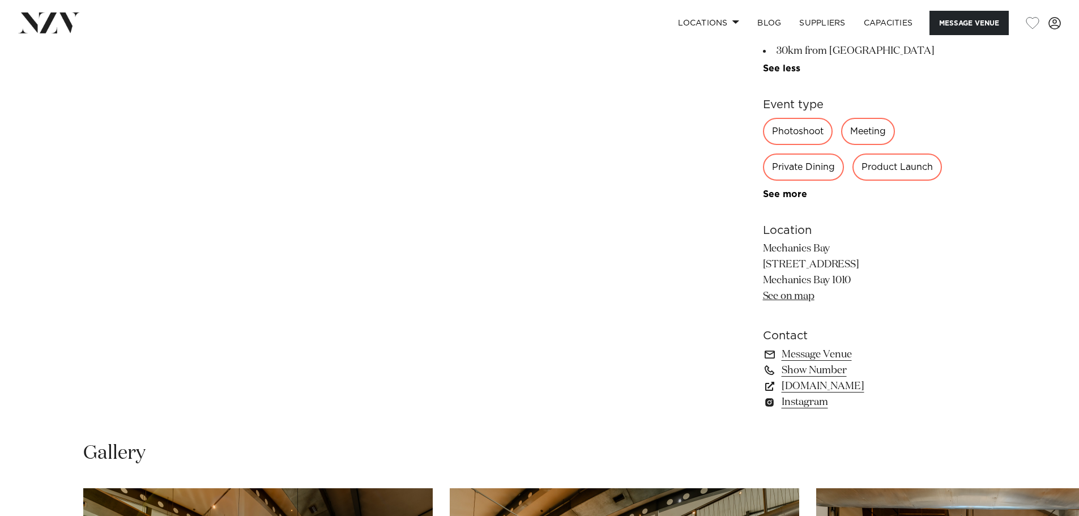
scroll to position [1246, 0]
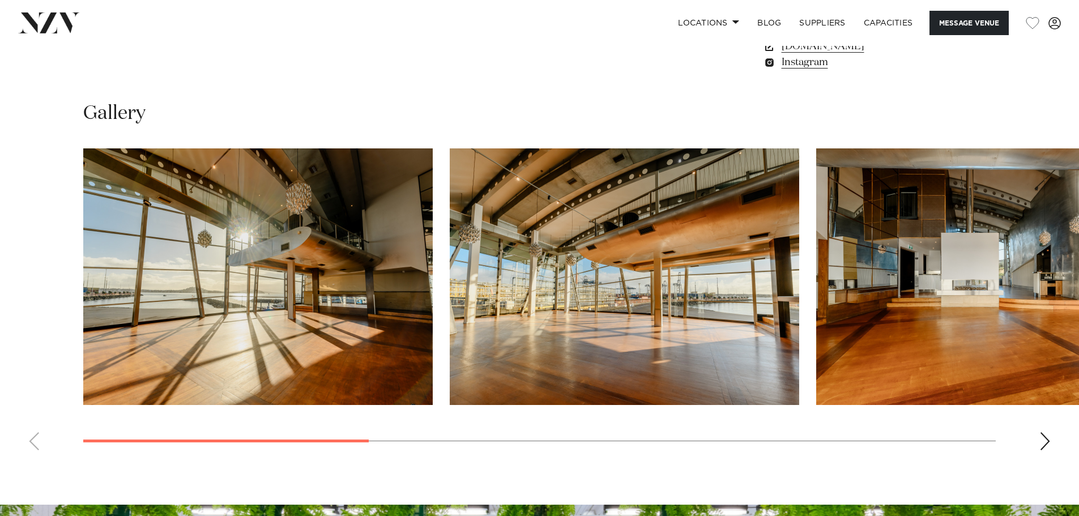
click at [714, 313] on img "2 / 8" at bounding box center [625, 276] width 350 height 257
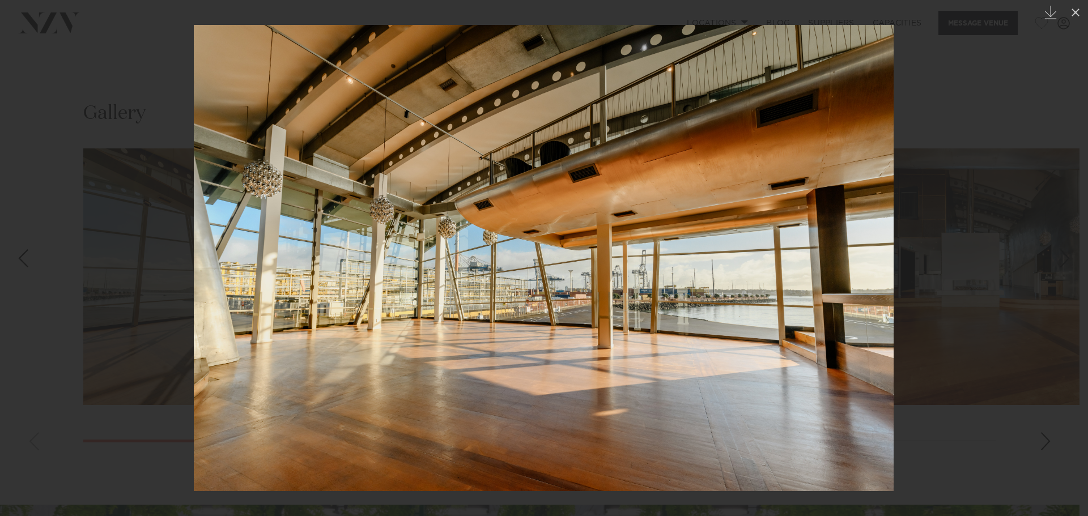
click at [1046, 439] on div at bounding box center [544, 258] width 1088 height 516
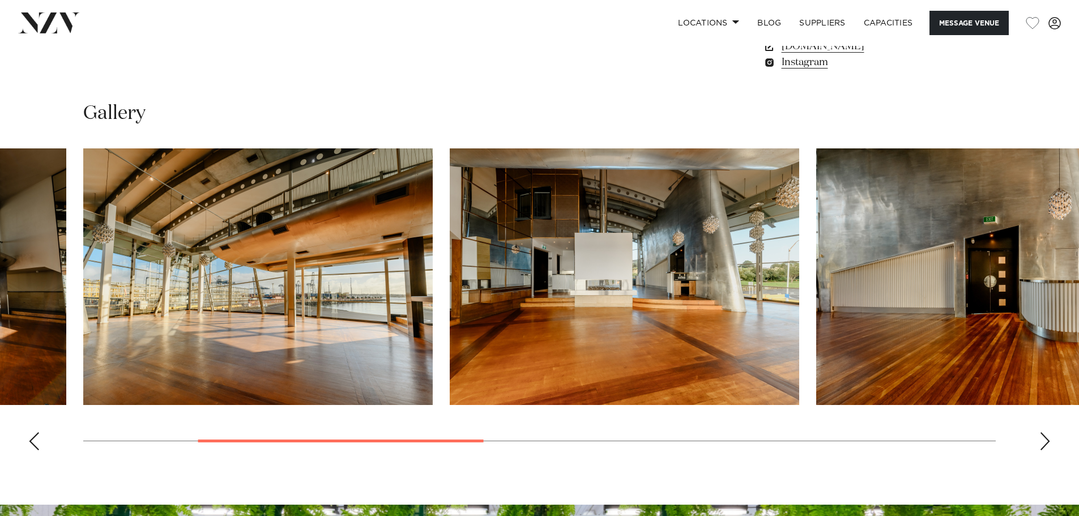
click at [596, 327] on img "3 / 8" at bounding box center [625, 276] width 350 height 257
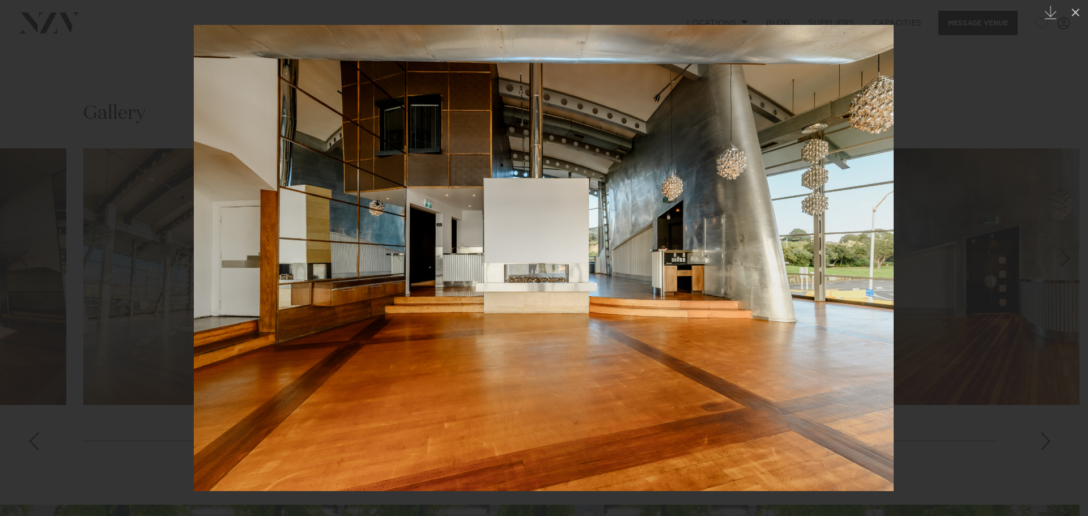
click at [1006, 282] on div at bounding box center [544, 258] width 1088 height 516
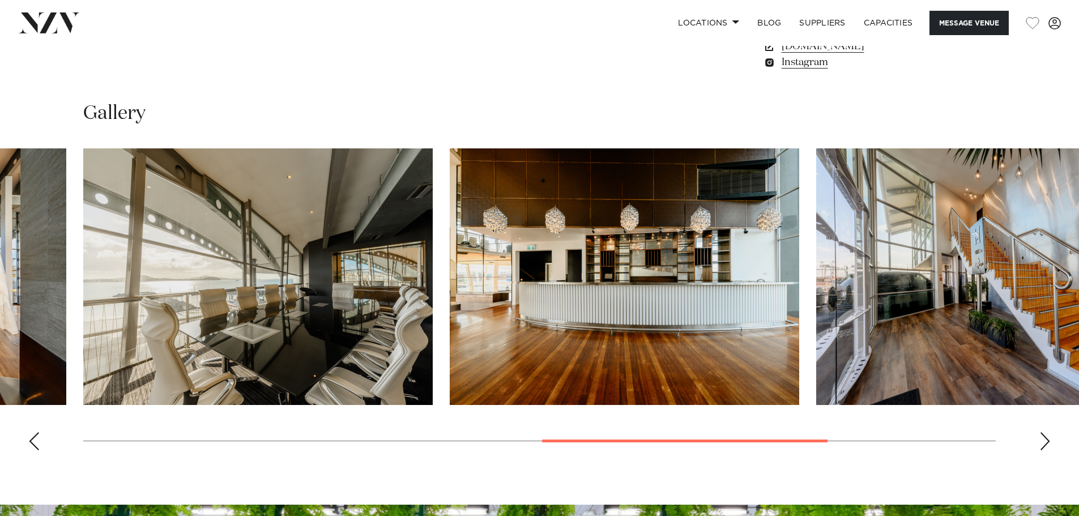
click at [755, 452] on swiper-container at bounding box center [539, 303] width 1079 height 311
click at [663, 319] on img "6 / 8" at bounding box center [625, 276] width 350 height 257
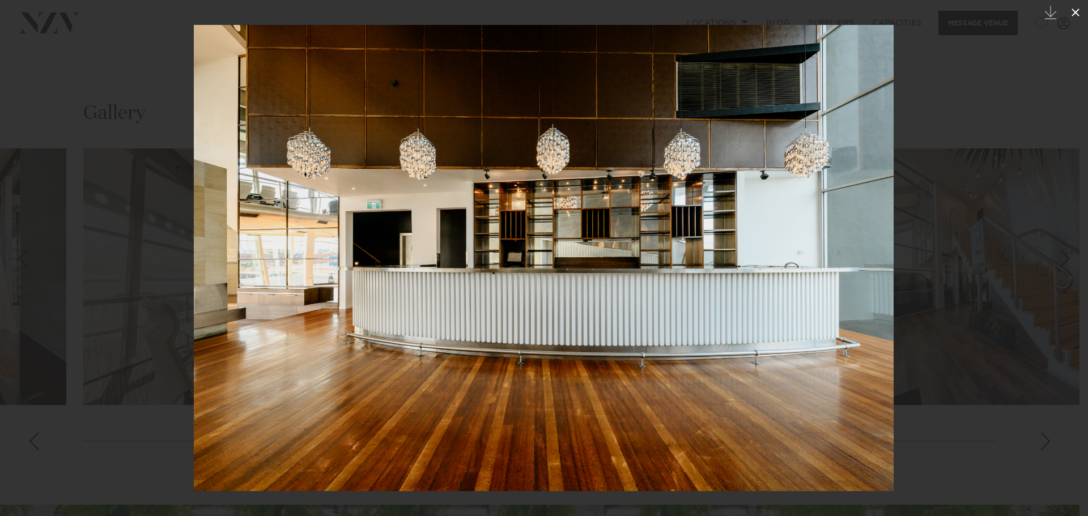
click at [1079, 11] on icon at bounding box center [1075, 13] width 14 height 14
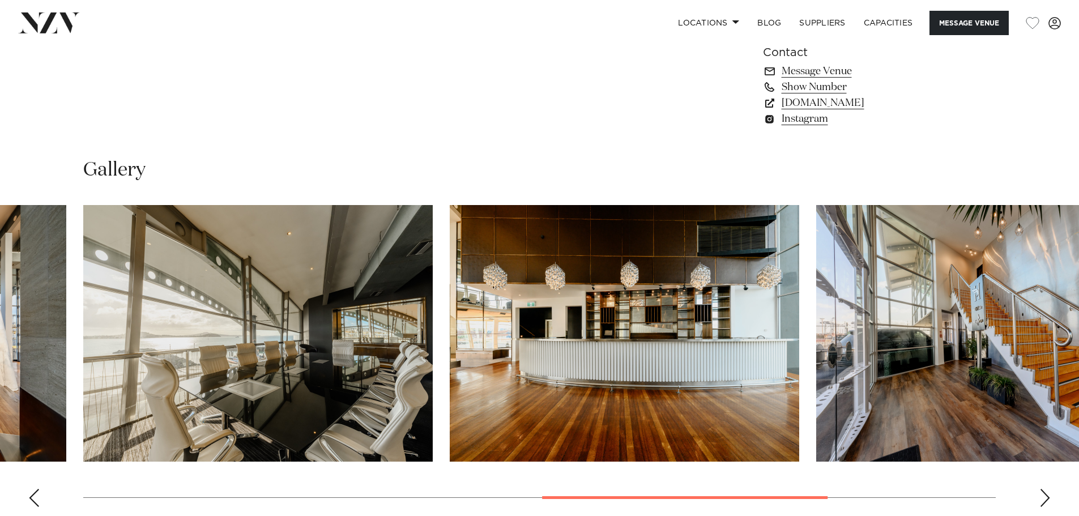
scroll to position [850, 0]
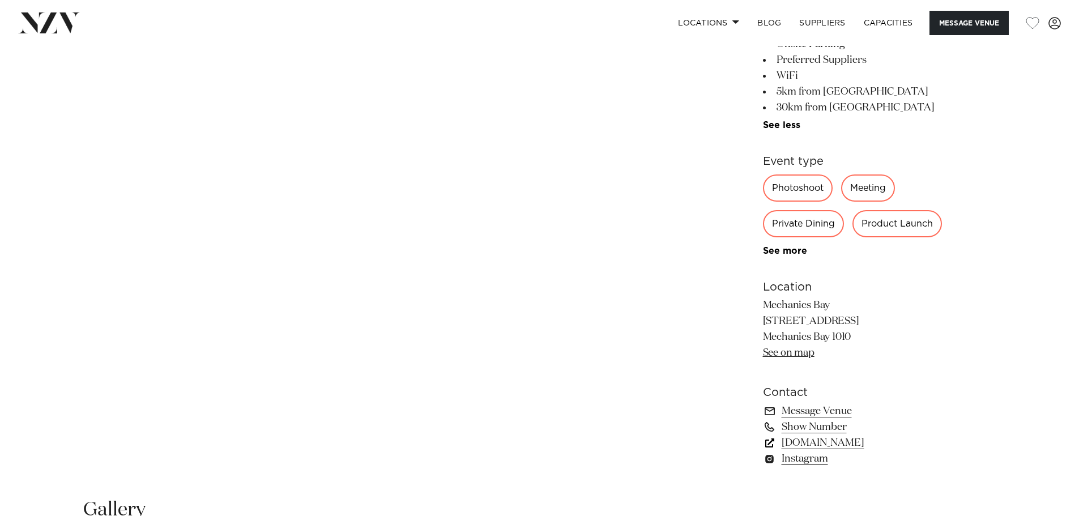
click at [853, 442] on link "[DOMAIN_NAME]" at bounding box center [855, 443] width 185 height 16
